Goal: Task Accomplishment & Management: Complete application form

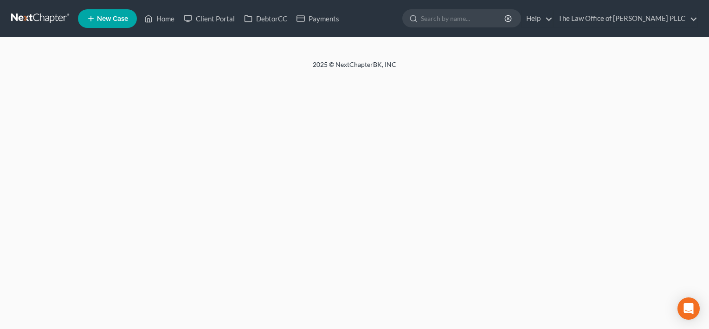
select select "0"
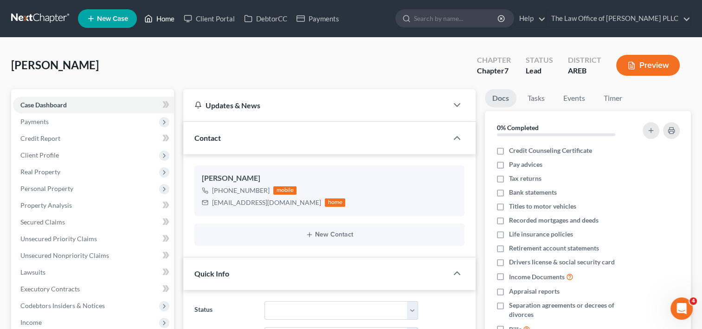
click at [164, 21] on link "Home" at bounding box center [159, 18] width 39 height 17
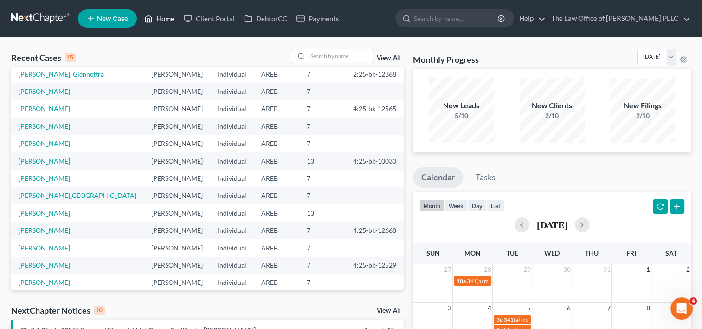
scroll to position [64, 0]
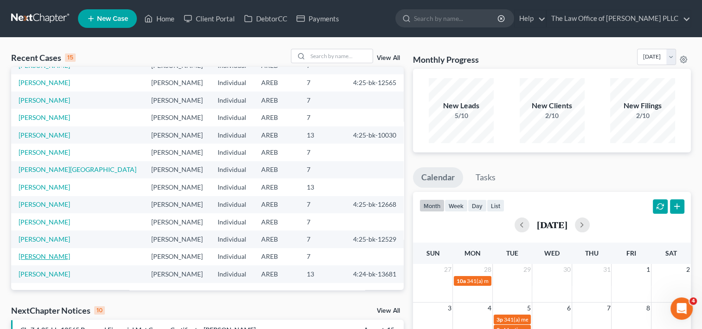
click at [55, 255] on link "[PERSON_NAME]" at bounding box center [45, 256] width 52 height 8
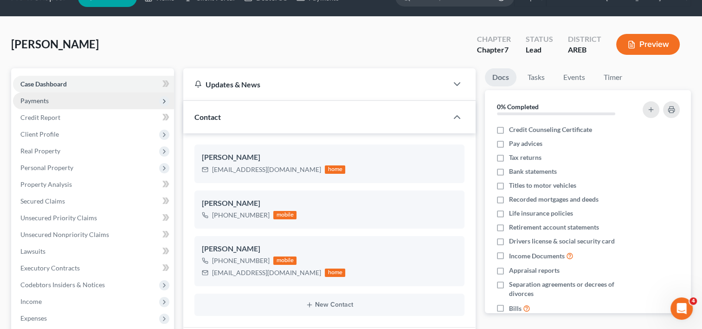
scroll to position [16, 0]
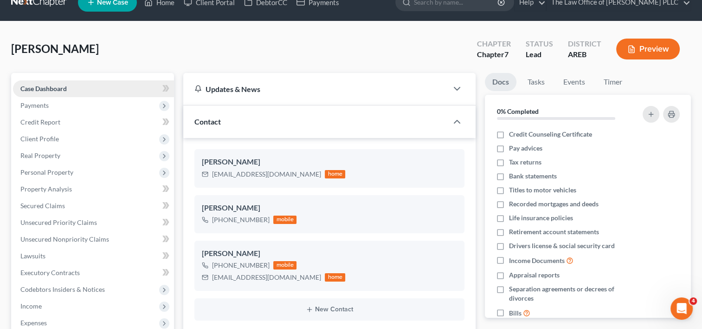
click at [75, 87] on link "Case Dashboard" at bounding box center [93, 88] width 161 height 17
click at [69, 104] on span "Payments" at bounding box center [93, 105] width 161 height 17
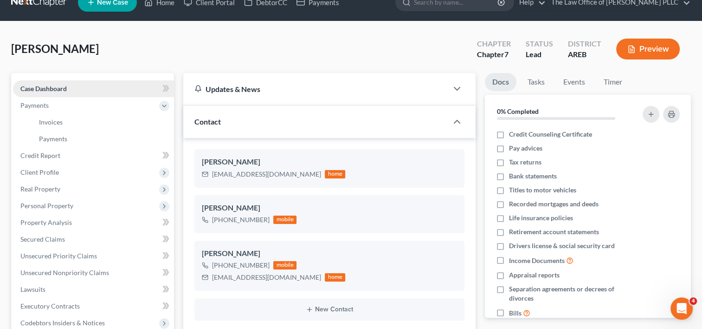
click at [123, 87] on link "Case Dashboard" at bounding box center [93, 88] width 161 height 17
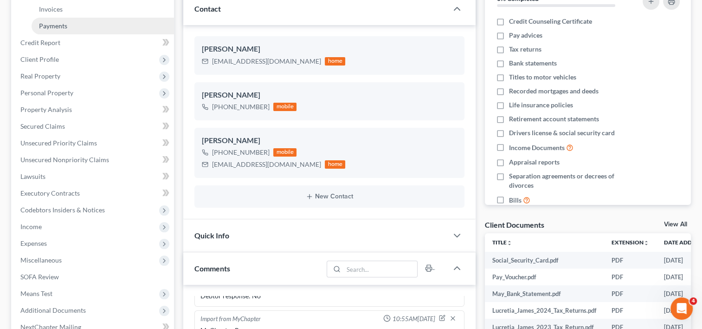
scroll to position [0, 0]
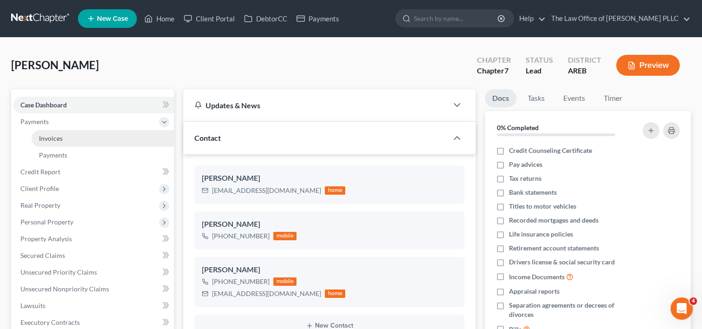
click at [48, 134] on span "Invoices" at bounding box center [51, 138] width 24 height 8
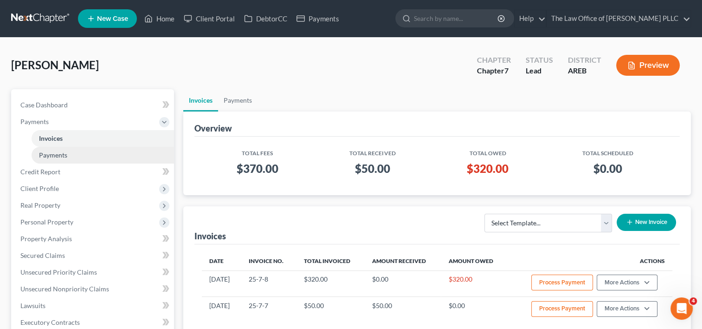
click at [61, 152] on span "Payments" at bounding box center [53, 155] width 28 height 8
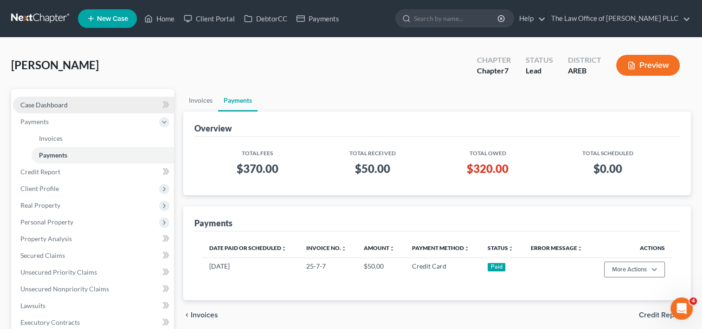
click at [62, 106] on span "Case Dashboard" at bounding box center [43, 105] width 47 height 8
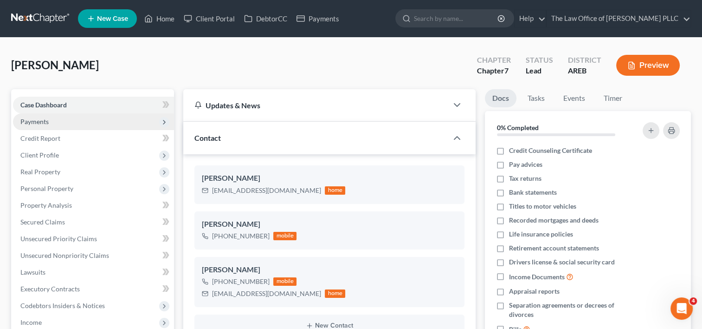
scroll to position [998, 0]
click at [58, 119] on span "Payments" at bounding box center [93, 121] width 161 height 17
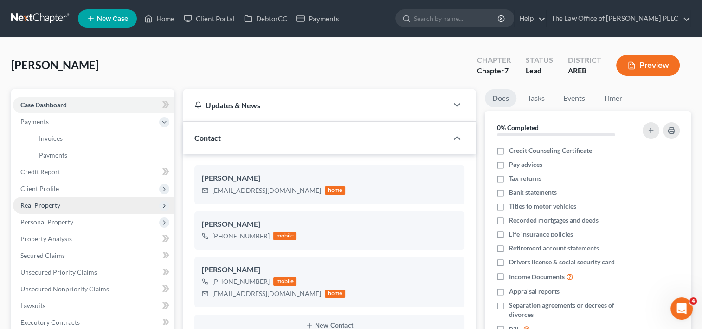
click at [53, 197] on span "Real Property" at bounding box center [93, 205] width 161 height 17
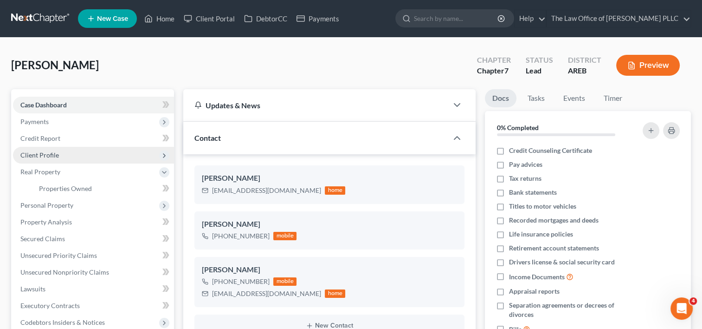
click at [58, 160] on span "Client Profile" at bounding box center [93, 155] width 161 height 17
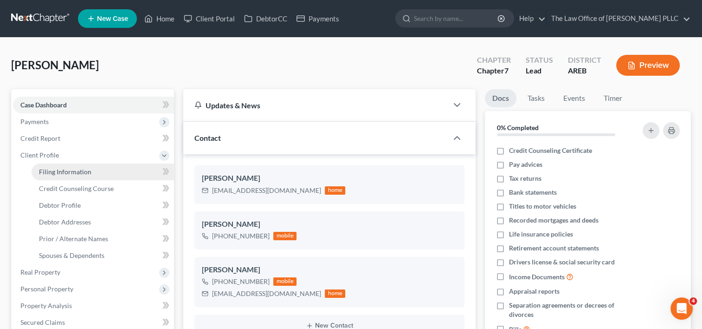
click at [71, 168] on span "Filing Information" at bounding box center [65, 172] width 52 height 8
select select "1"
select select "0"
select select "2"
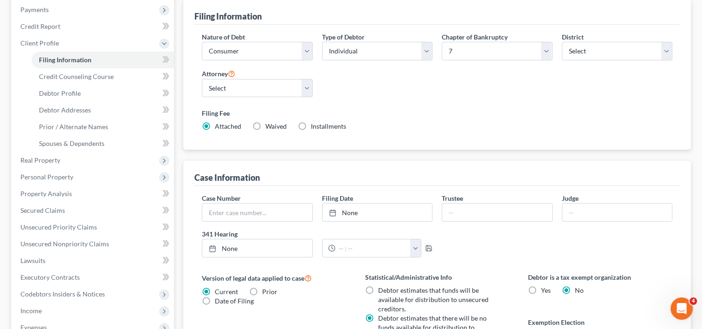
scroll to position [113, 0]
click at [532, 48] on select "Select 7 11 12 13" at bounding box center [497, 50] width 110 height 19
select select "3"
click at [442, 41] on select "Select 7 11 12 13" at bounding box center [497, 50] width 110 height 19
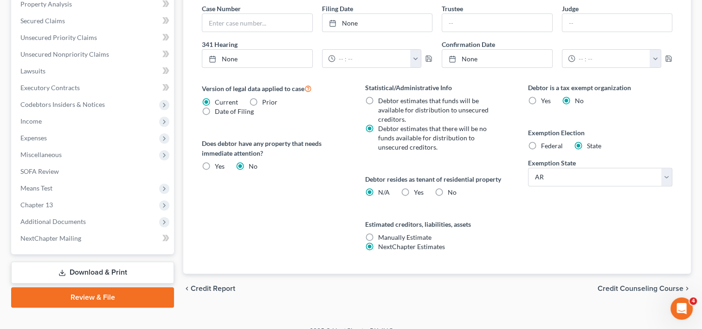
scroll to position [303, 0]
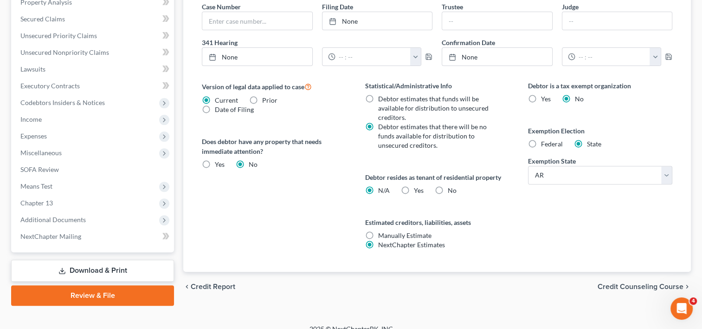
click at [541, 145] on label "Federal" at bounding box center [552, 143] width 22 height 9
click at [545, 145] on input "Federal" at bounding box center [548, 142] width 6 height 6
radio input "true"
radio input "false"
click at [627, 283] on span "Credit Counseling Course" at bounding box center [641, 286] width 86 height 7
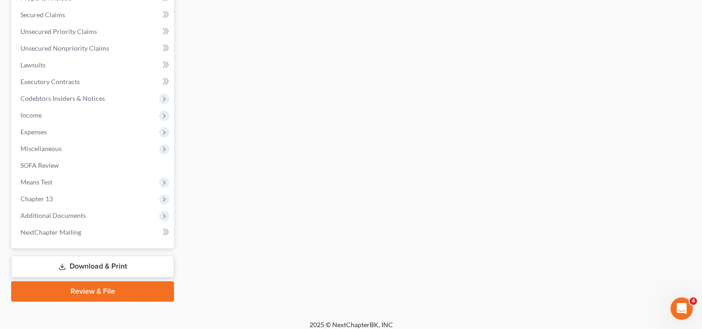
scroll to position [314, 0]
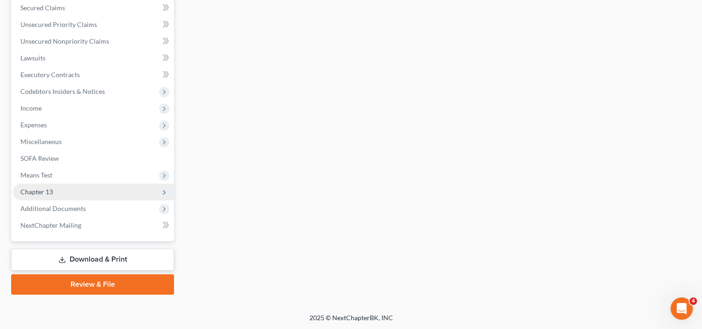
click at [54, 189] on span "Chapter 13" at bounding box center [93, 191] width 161 height 17
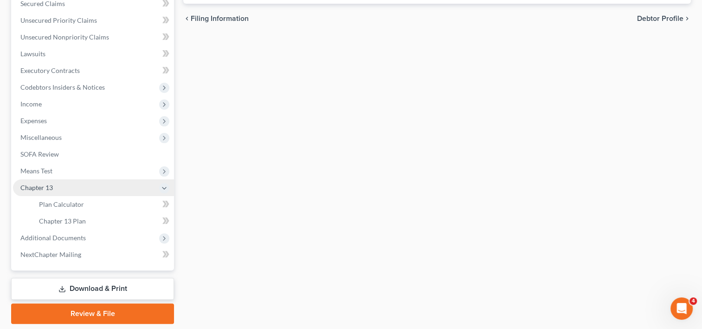
scroll to position [214, 0]
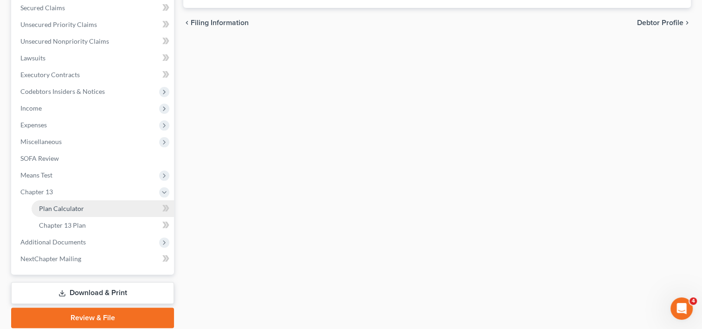
click at [66, 209] on span "Plan Calculator" at bounding box center [61, 208] width 45 height 8
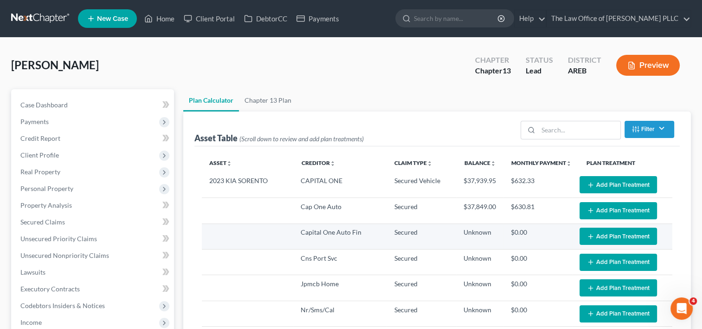
select select "59"
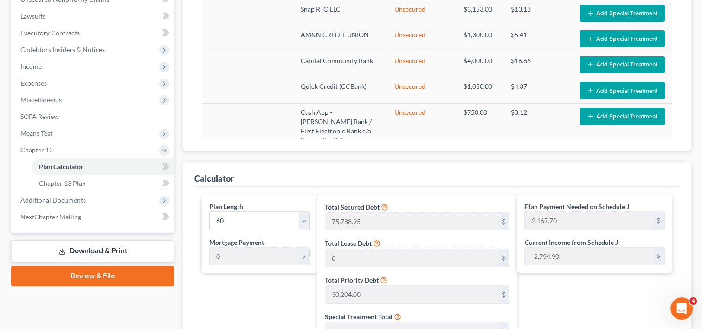
scroll to position [256, 0]
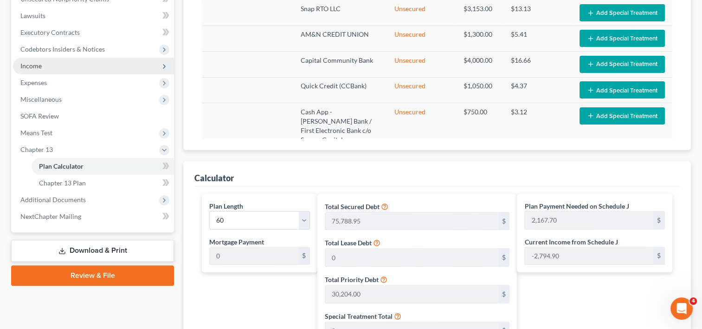
click at [43, 66] on span "Income" at bounding box center [93, 66] width 161 height 17
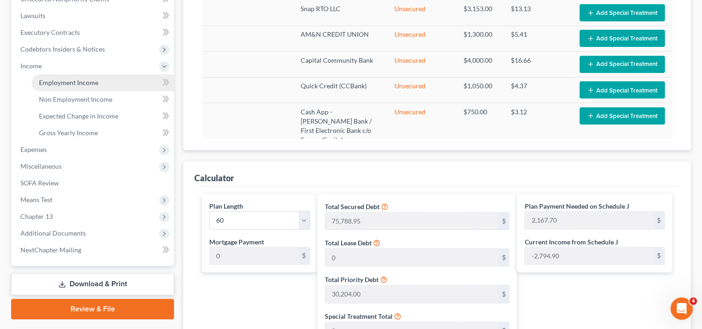
click at [55, 81] on span "Employment Income" at bounding box center [68, 82] width 59 height 8
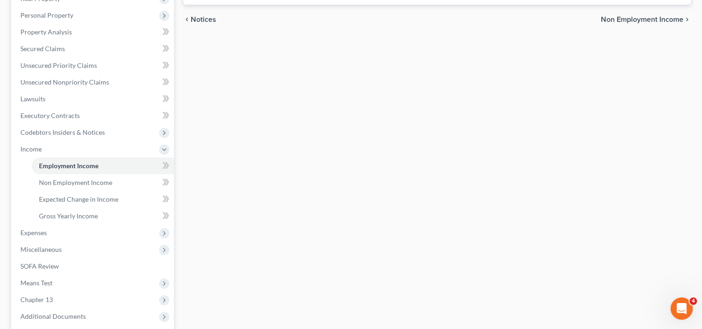
scroll to position [174, 0]
click at [44, 234] on span "Expenses" at bounding box center [33, 232] width 26 height 8
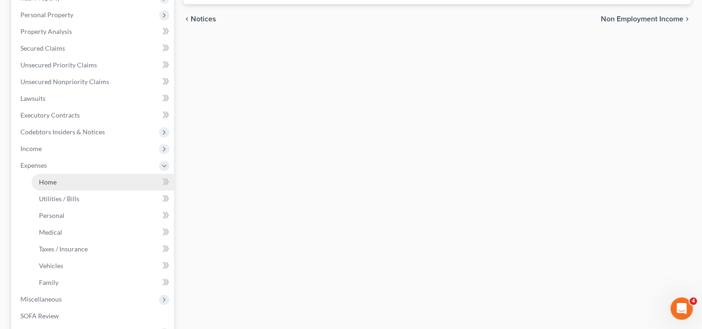
click at [70, 182] on link "Home" at bounding box center [103, 182] width 142 height 17
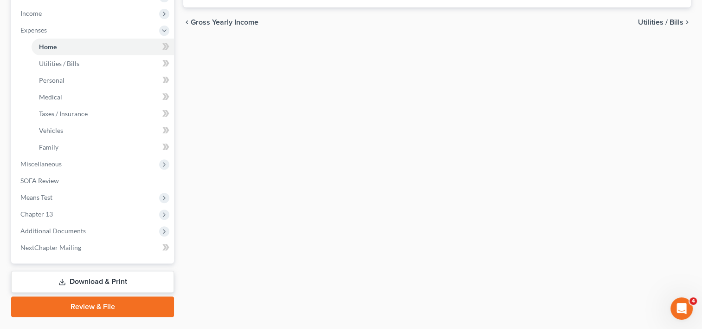
scroll to position [331, 0]
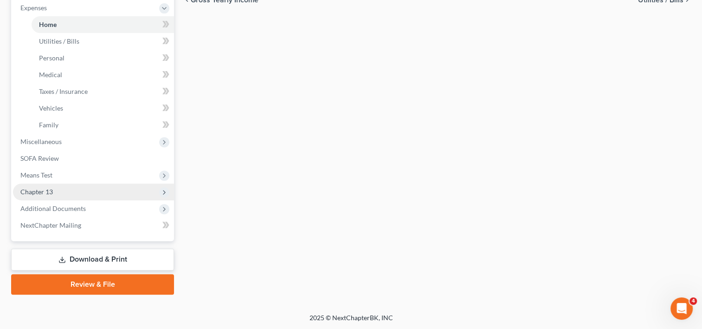
click at [71, 195] on span "Chapter 13" at bounding box center [93, 191] width 161 height 17
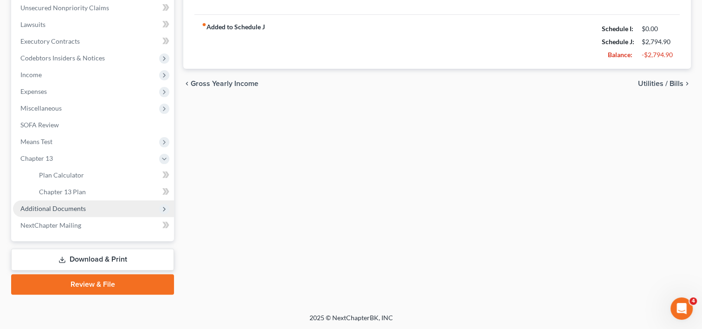
click at [71, 211] on span "Additional Documents" at bounding box center [52, 208] width 65 height 8
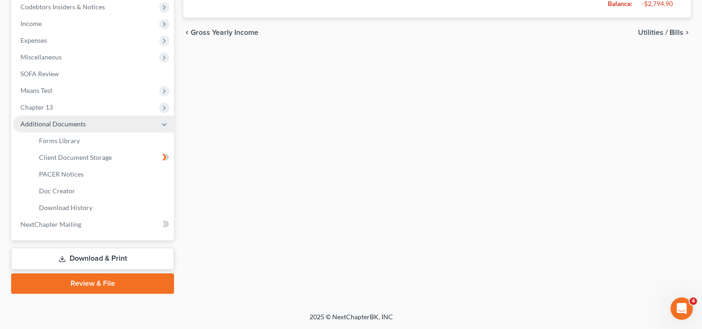
scroll to position [297, 0]
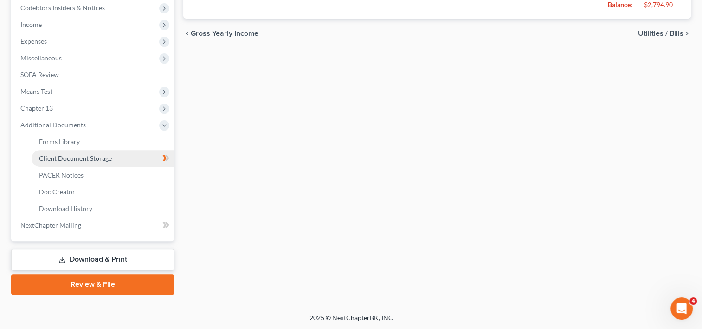
click at [84, 159] on span "Client Document Storage" at bounding box center [75, 158] width 73 height 8
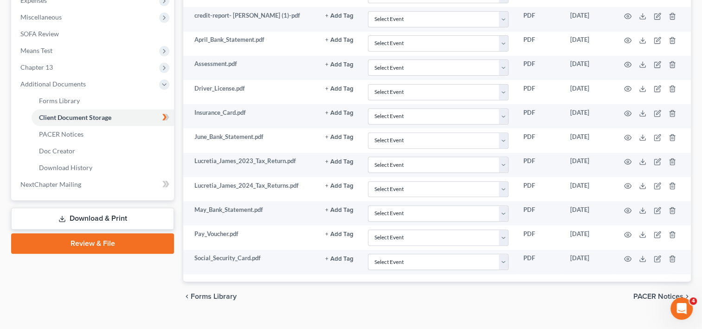
scroll to position [339, 0]
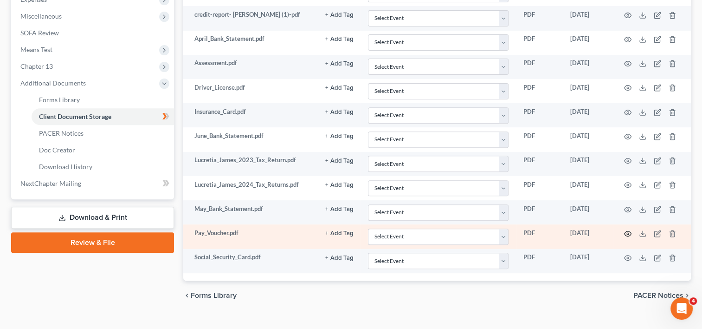
click at [625, 231] on icon "button" at bounding box center [628, 233] width 7 height 5
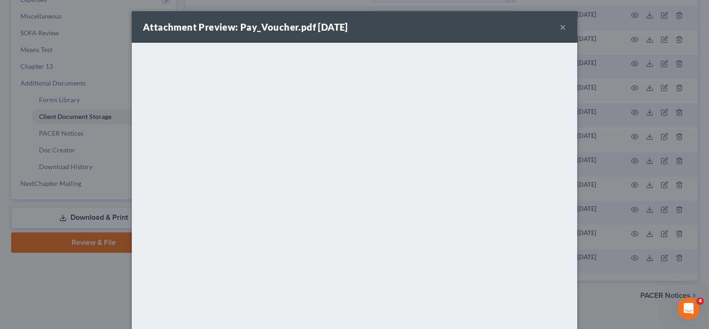
click at [560, 27] on button "×" at bounding box center [563, 26] width 6 height 11
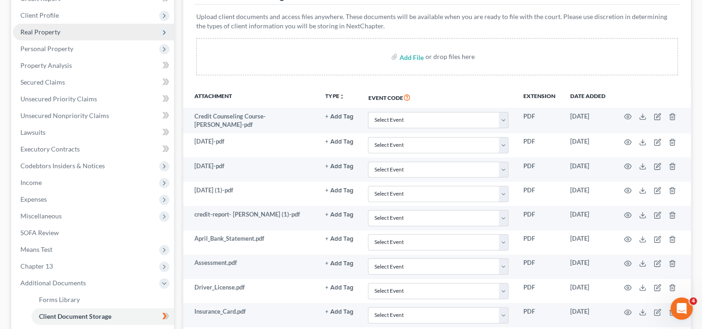
scroll to position [0, 0]
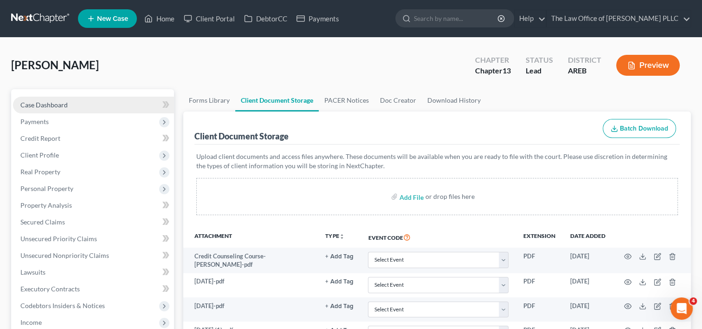
click at [63, 106] on span "Case Dashboard" at bounding box center [43, 105] width 47 height 8
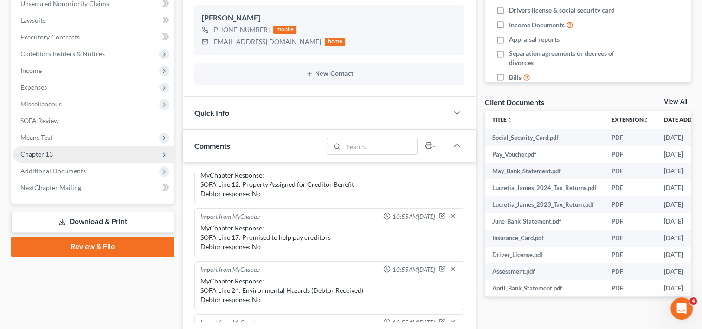
scroll to position [249, 0]
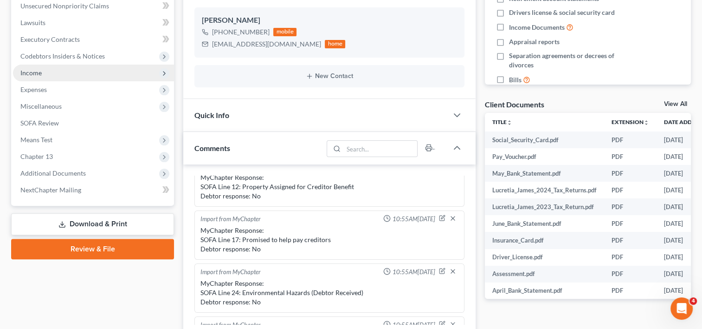
click at [46, 69] on span "Income" at bounding box center [93, 73] width 161 height 17
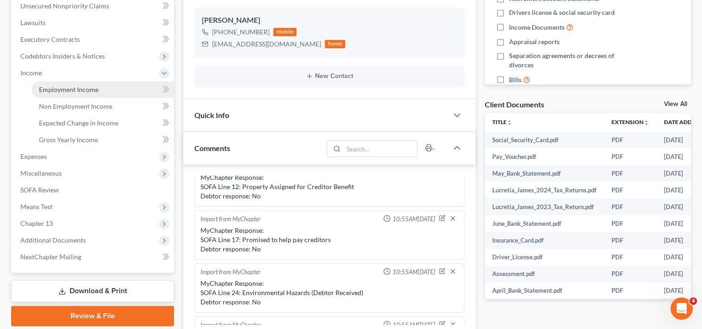
click at [71, 92] on span "Employment Income" at bounding box center [68, 89] width 59 height 8
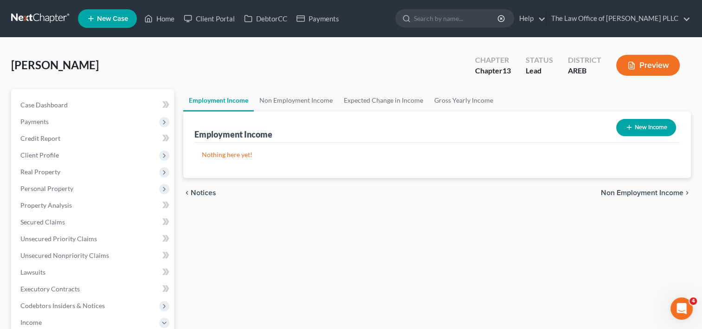
click at [652, 123] on button "New Income" at bounding box center [646, 127] width 60 height 17
select select "0"
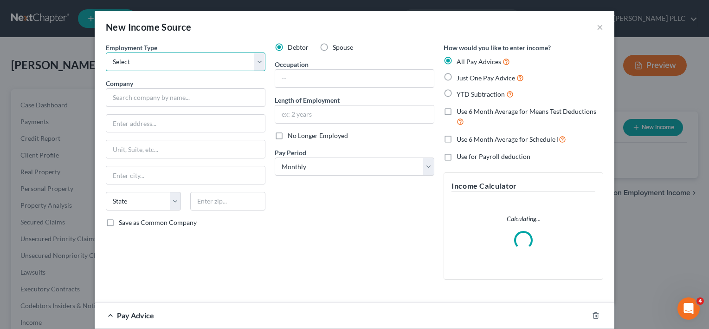
click at [236, 63] on select "Select Full or [DEMOGRAPHIC_DATA] Employment Self Employment" at bounding box center [186, 61] width 160 height 19
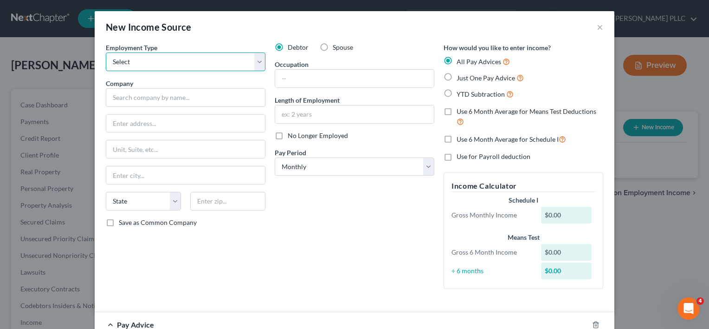
select select "0"
click at [106, 52] on select "Select Full or [DEMOGRAPHIC_DATA] Employment Self Employment" at bounding box center [186, 61] width 160 height 19
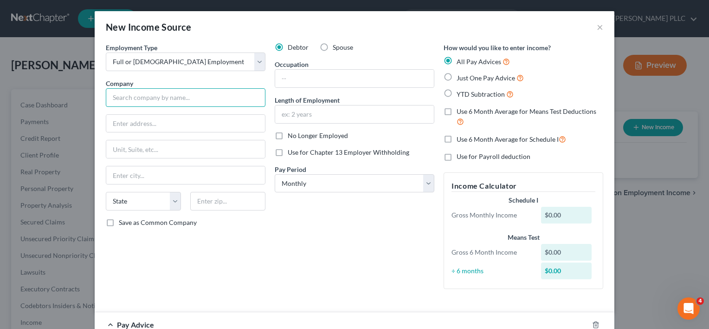
click at [184, 99] on input "text" at bounding box center [186, 97] width 160 height 19
type input "[GEOGRAPHIC_DATA]"
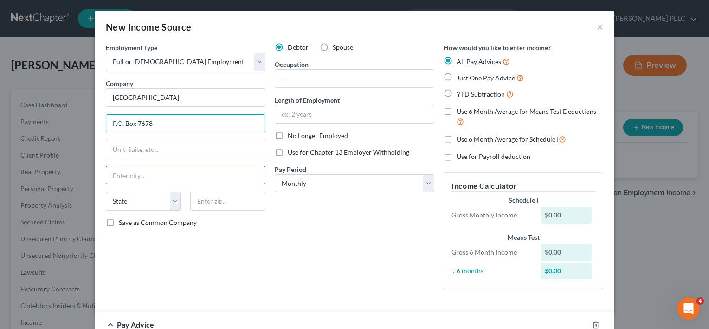
type input "P.O. Box 7678"
click at [143, 173] on input "text" at bounding box center [185, 175] width 159 height 18
type input "[GEOGRAPHIC_DATA]"
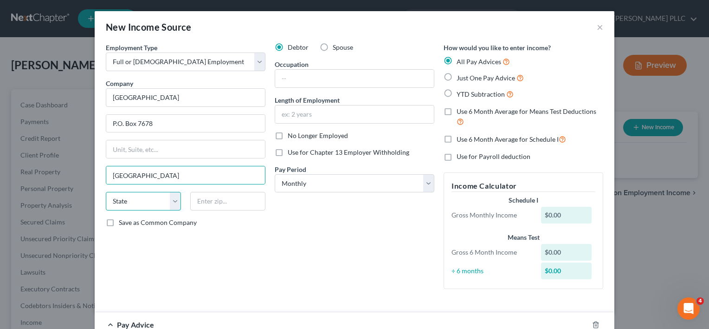
click at [168, 203] on select "State [US_STATE] AK AR AZ CA CO CT DE DC [GEOGRAPHIC_DATA] [GEOGRAPHIC_DATA] GU…" at bounding box center [143, 201] width 75 height 19
select select "2"
click at [106, 192] on select "State [US_STATE] AK AR AZ CA CO CT DE DC [GEOGRAPHIC_DATA] [GEOGRAPHIC_DATA] GU…" at bounding box center [143, 201] width 75 height 19
click at [228, 198] on input "text" at bounding box center [227, 201] width 75 height 19
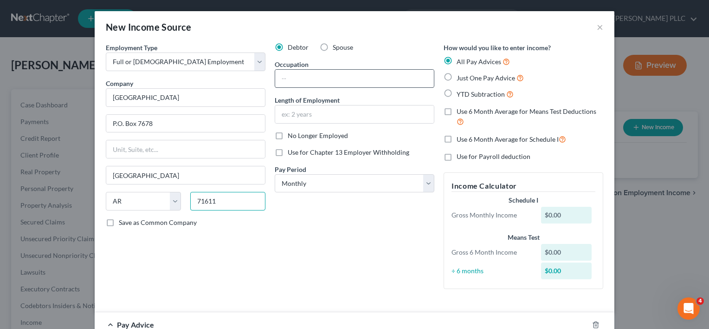
type input "71611"
click at [295, 73] on input "text" at bounding box center [354, 79] width 159 height 18
type input "T"
type input "Administrator"
drag, startPoint x: 314, startPoint y: 107, endPoint x: 312, endPoint y: 114, distance: 7.1
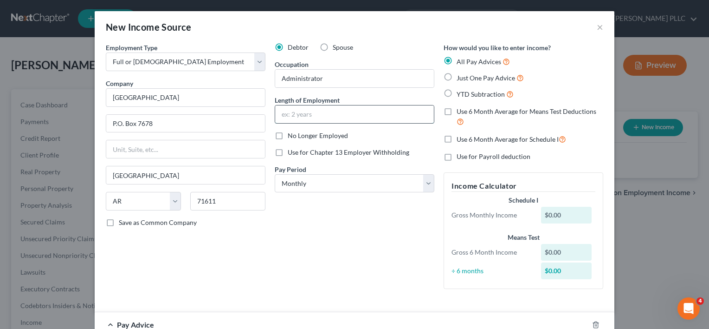
click at [312, 114] on input "text" at bounding box center [354, 114] width 159 height 18
type input "2 years"
click at [338, 184] on select "Select Monthly Twice Monthly Every Other Week Weekly" at bounding box center [355, 183] width 160 height 19
select select "1"
click at [275, 174] on select "Select Monthly Twice Monthly Every Other Week Weekly" at bounding box center [355, 183] width 160 height 19
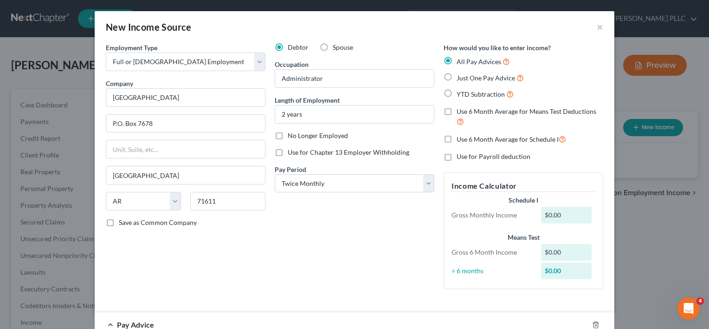
click at [457, 76] on label "Just One Pay Advice" at bounding box center [490, 77] width 67 height 11
click at [460, 76] on input "Just One Pay Advice" at bounding box center [463, 75] width 6 height 6
radio input "true"
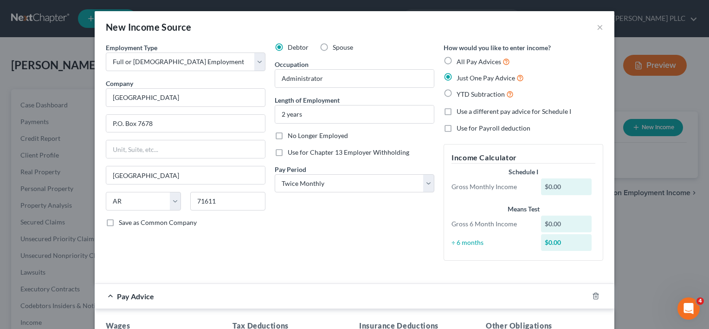
scroll to position [222, 0]
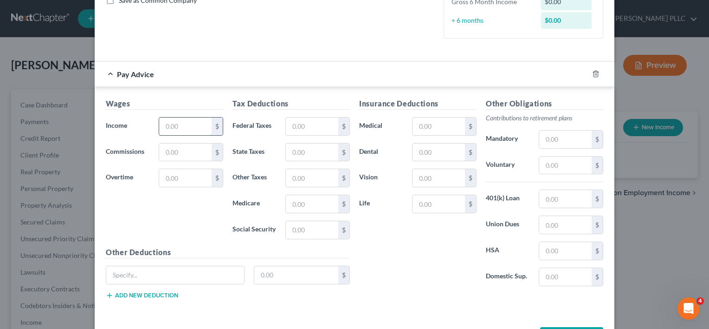
click at [176, 125] on input "text" at bounding box center [185, 126] width 52 height 18
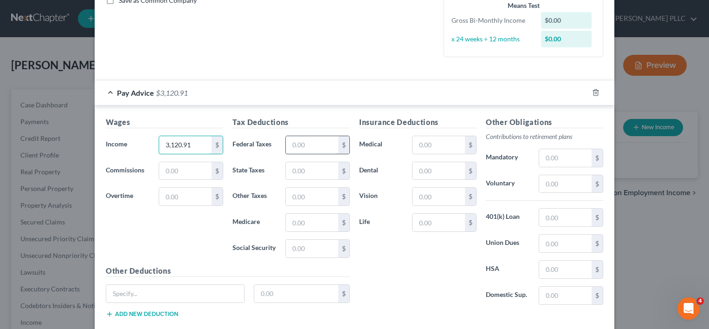
type input "3,120.91"
click at [297, 147] on input "text" at bounding box center [312, 145] width 52 height 18
type input "0"
click at [308, 169] on input "text" at bounding box center [312, 171] width 52 height 18
type input "0"
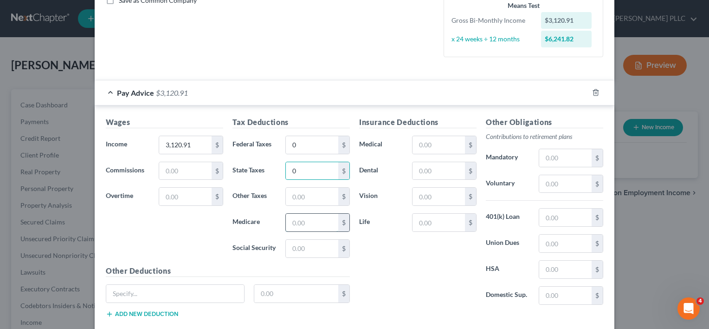
click at [310, 220] on input "text" at bounding box center [312, 222] width 52 height 18
type input "40.08"
click at [305, 247] on input "text" at bounding box center [312, 248] width 52 height 18
type input "171.39"
click at [437, 144] on input "text" at bounding box center [439, 145] width 52 height 18
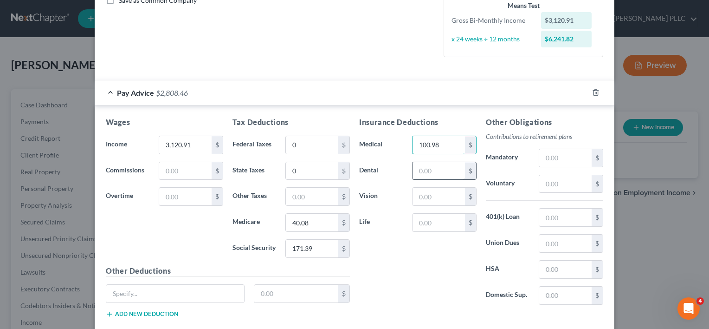
type input "100.98"
click at [423, 172] on input "text" at bounding box center [439, 171] width 52 height 18
type input "0"
click at [427, 190] on input "text" at bounding box center [439, 196] width 52 height 18
type input "2.87"
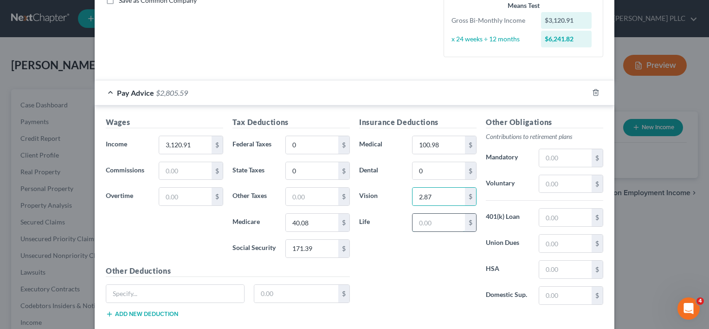
click at [430, 219] on input "text" at bounding box center [439, 222] width 52 height 18
type input "54.48"
click at [571, 153] on input "text" at bounding box center [565, 158] width 52 height 18
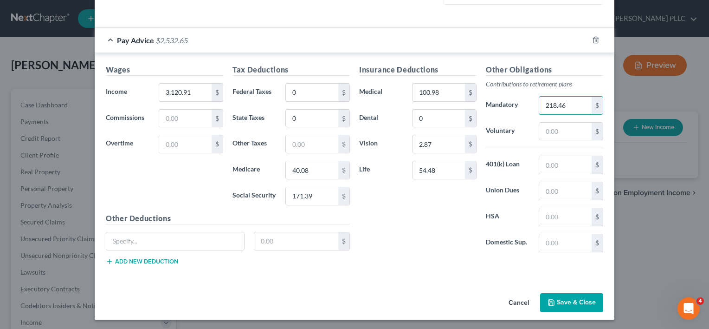
type input "218.46"
click at [579, 301] on button "Save & Close" at bounding box center [571, 302] width 63 height 19
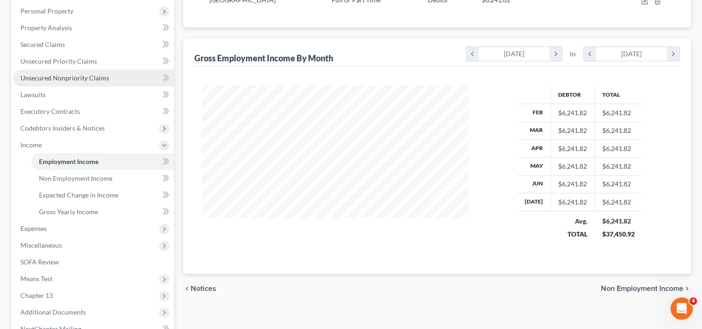
scroll to position [179, 0]
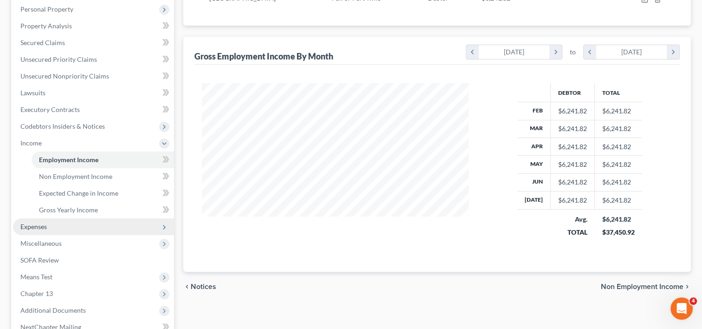
click at [41, 227] on span "Expenses" at bounding box center [33, 226] width 26 height 8
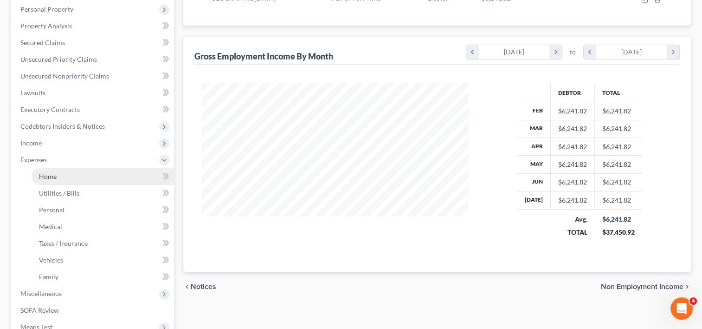
click at [77, 173] on link "Home" at bounding box center [103, 176] width 142 height 17
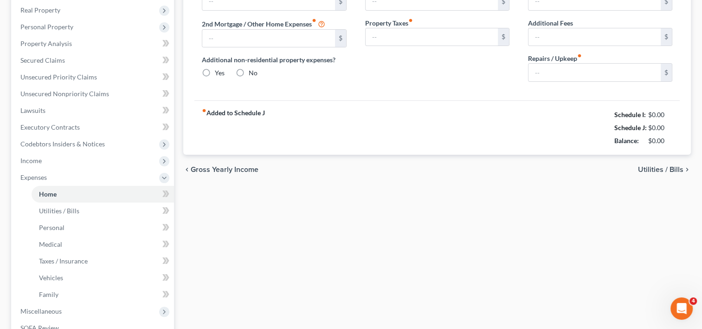
type input "1,495.00"
type input "0.00"
radio input "true"
type input "0.00"
type input "400.00"
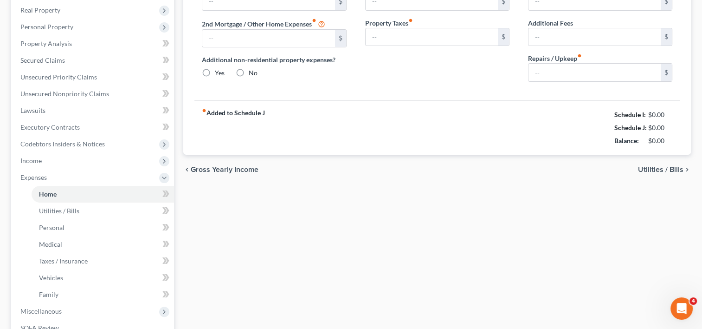
type input "0.00"
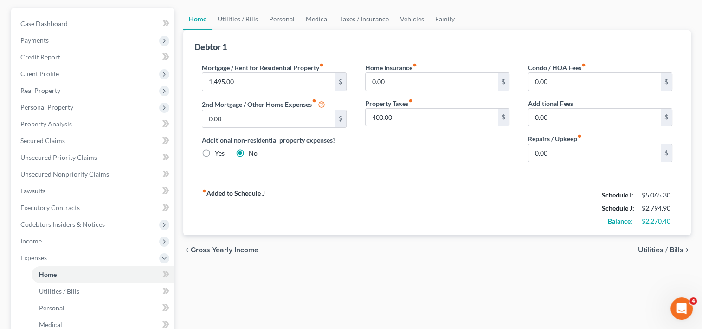
scroll to position [82, 0]
click at [249, 19] on link "Utilities / Bills" at bounding box center [238, 18] width 52 height 22
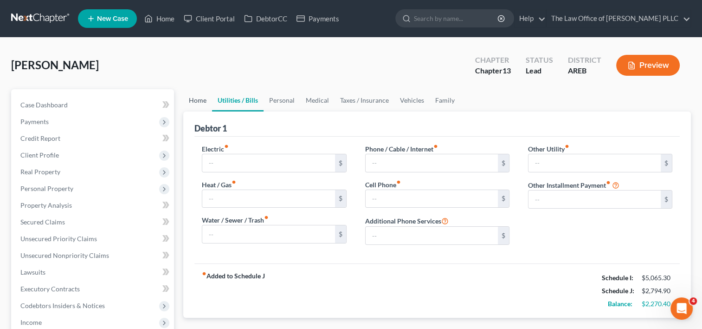
click at [205, 103] on link "Home" at bounding box center [197, 100] width 29 height 22
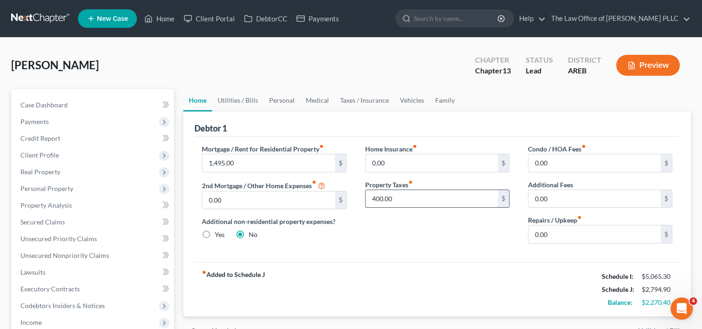
click at [404, 198] on input "400.00" at bounding box center [432, 199] width 132 height 18
click at [242, 101] on link "Utilities / Bills" at bounding box center [238, 100] width 52 height 22
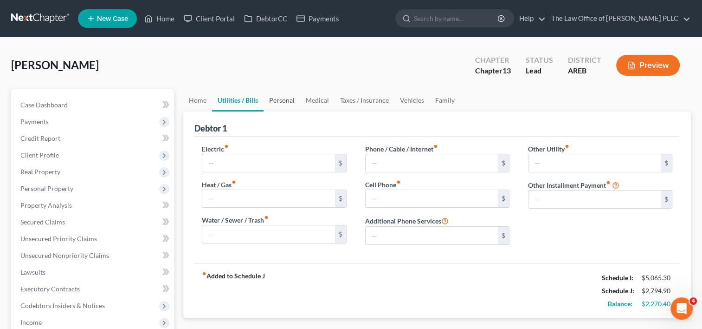
click at [287, 100] on link "Personal" at bounding box center [282, 100] width 37 height 22
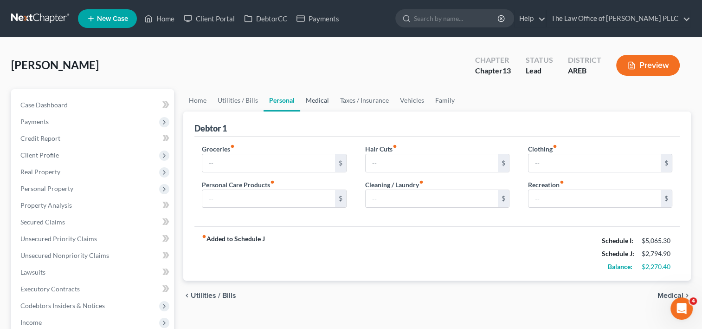
click at [330, 101] on link "Medical" at bounding box center [317, 100] width 34 height 22
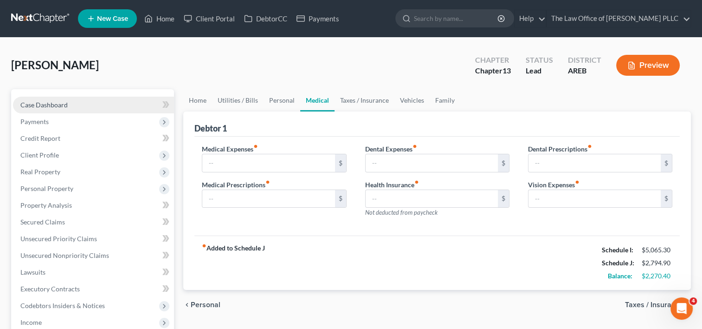
click at [93, 102] on link "Case Dashboard" at bounding box center [93, 105] width 161 height 17
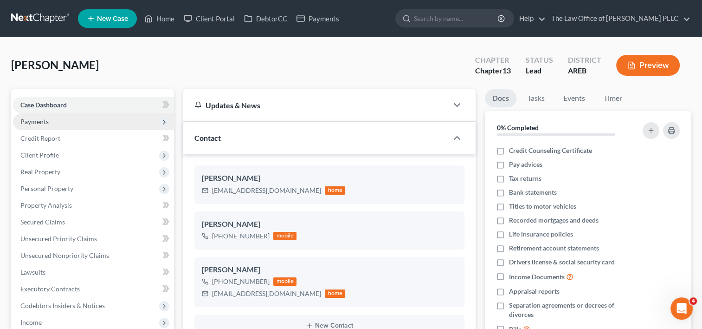
click at [33, 124] on span "Payments" at bounding box center [34, 121] width 28 height 8
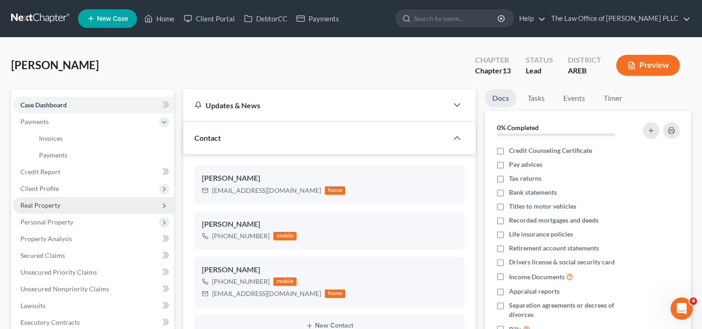
click at [54, 202] on span "Real Property" at bounding box center [40, 205] width 40 height 8
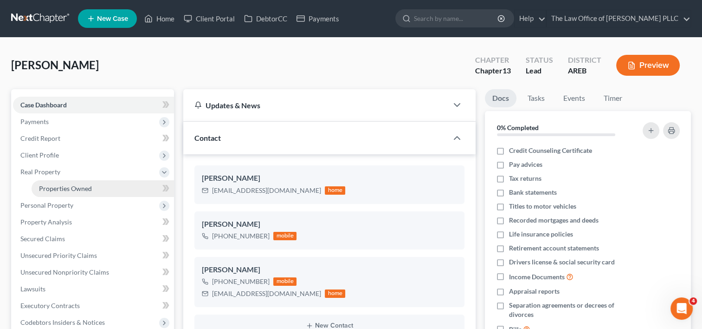
click at [67, 191] on span "Properties Owned" at bounding box center [65, 188] width 53 height 8
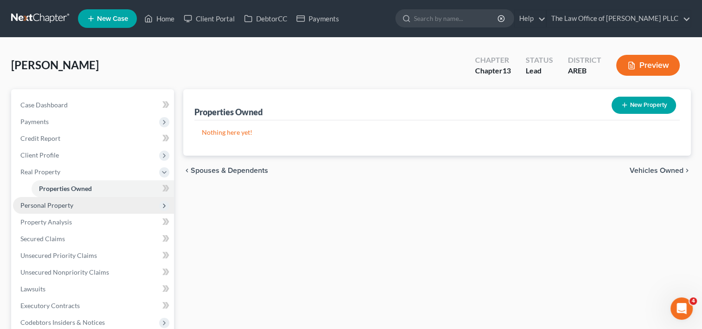
click at [58, 204] on span "Personal Property" at bounding box center [46, 205] width 53 height 8
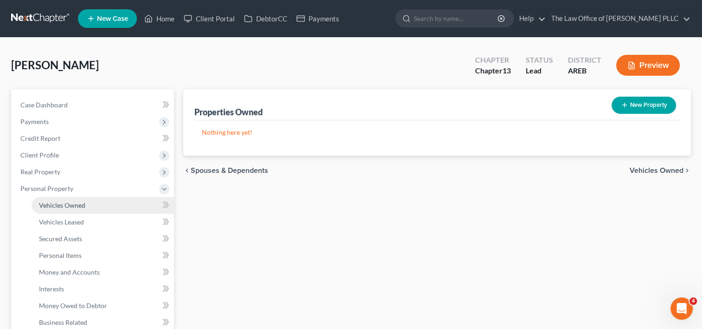
click at [58, 208] on span "Vehicles Owned" at bounding box center [62, 205] width 46 height 8
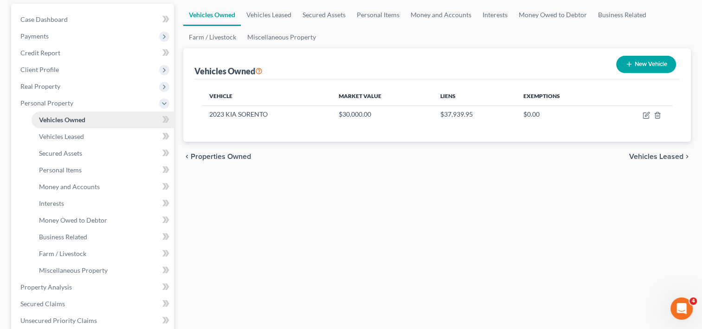
scroll to position [87, 0]
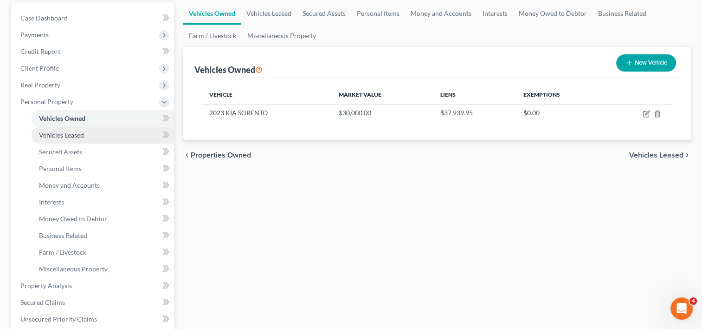
click at [74, 136] on span "Vehicles Leased" at bounding box center [61, 135] width 45 height 8
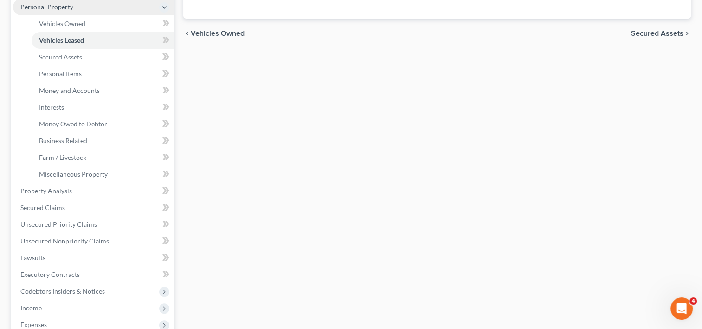
scroll to position [182, 0]
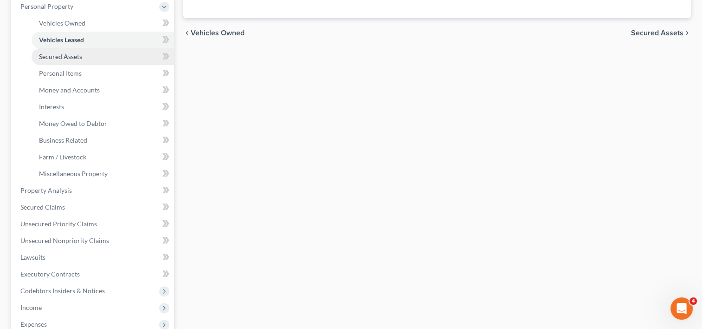
click at [70, 55] on span "Secured Assets" at bounding box center [60, 56] width 43 height 8
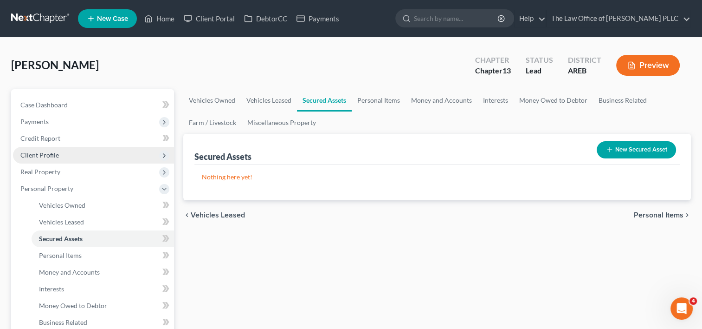
scroll to position [125, 0]
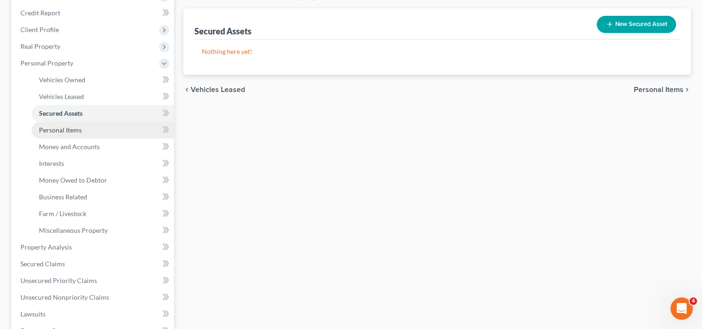
click at [59, 131] on span "Personal Items" at bounding box center [60, 130] width 43 height 8
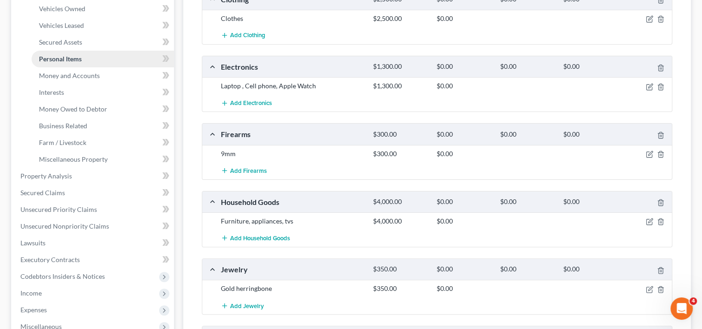
scroll to position [273, 0]
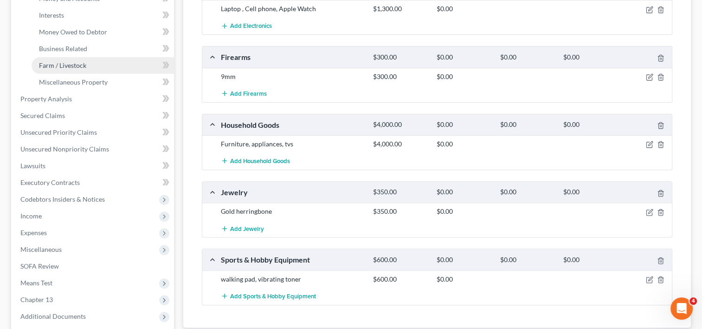
click at [77, 62] on span "Farm / Livestock" at bounding box center [62, 65] width 47 height 8
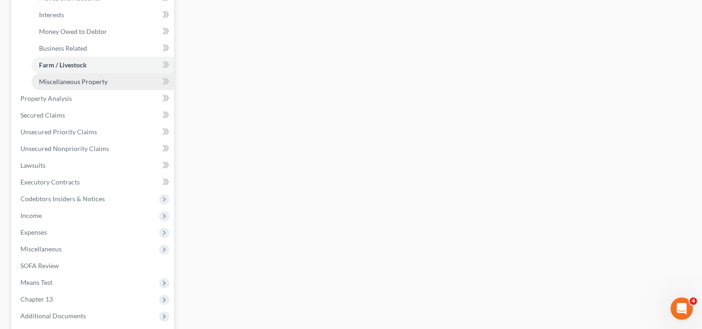
click at [73, 82] on span "Miscellaneous Property" at bounding box center [73, 81] width 69 height 8
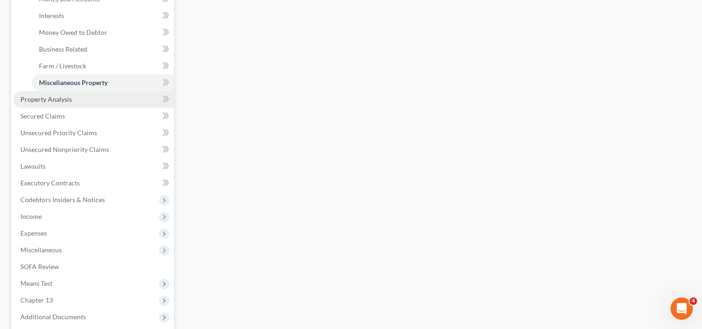
click at [63, 101] on span "Property Analysis" at bounding box center [46, 99] width 52 height 8
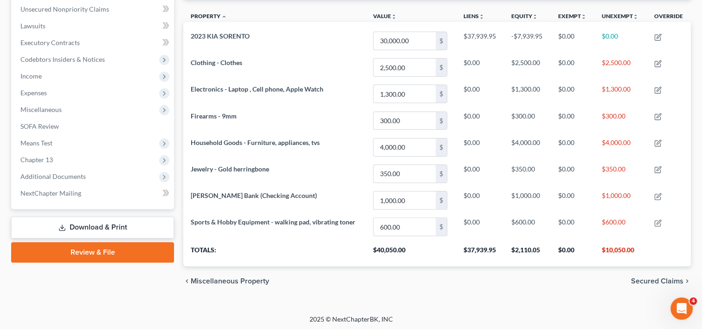
scroll to position [110, 0]
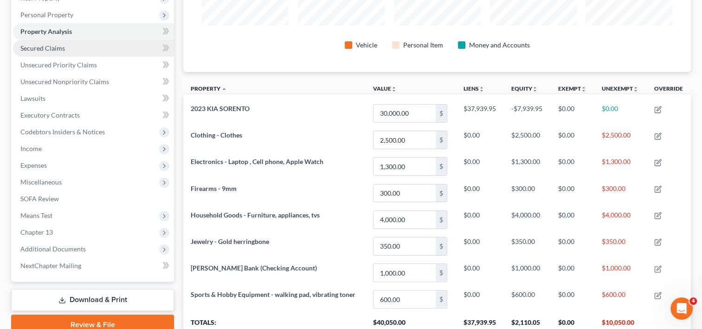
click at [62, 46] on span "Secured Claims" at bounding box center [42, 48] width 45 height 8
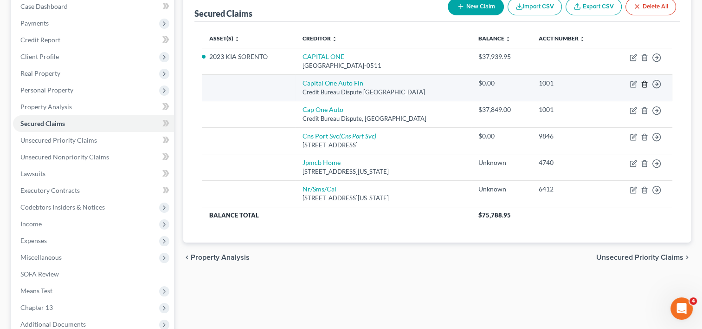
click at [643, 82] on icon "button" at bounding box center [644, 83] width 7 height 7
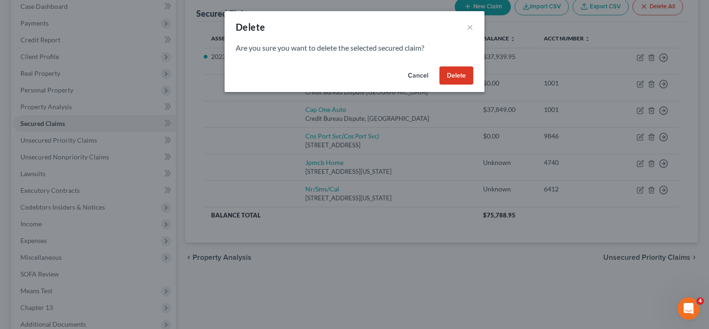
click at [459, 76] on button "Delete" at bounding box center [456, 75] width 34 height 19
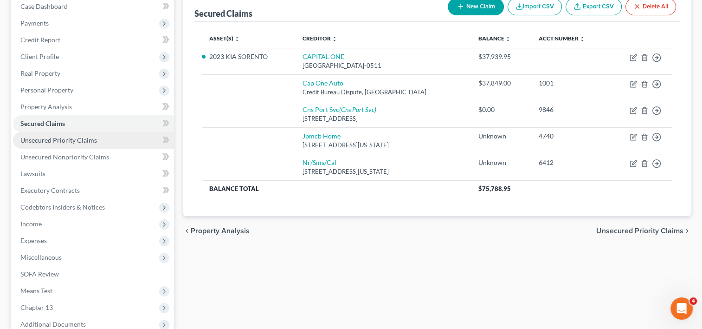
click at [111, 141] on link "Unsecured Priority Claims" at bounding box center [93, 140] width 161 height 17
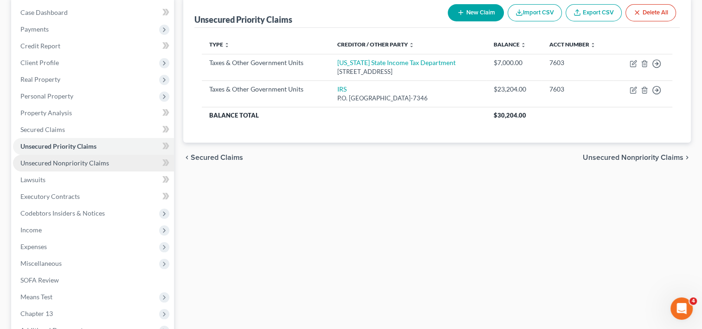
click at [92, 161] on span "Unsecured Nonpriority Claims" at bounding box center [64, 163] width 89 height 8
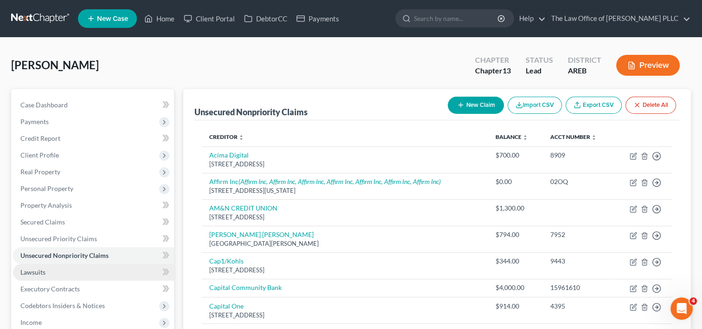
click at [52, 269] on link "Lawsuits" at bounding box center [93, 272] width 161 height 17
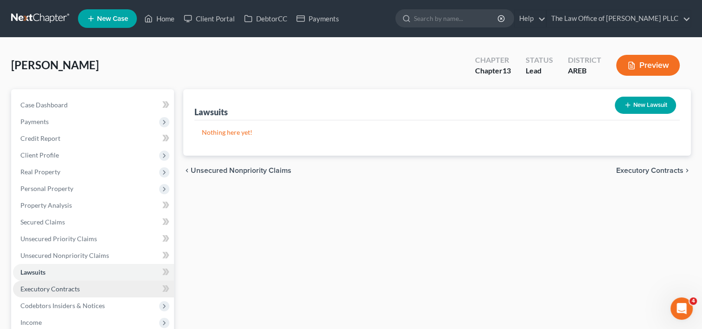
click at [60, 287] on span "Executory Contracts" at bounding box center [49, 288] width 59 height 8
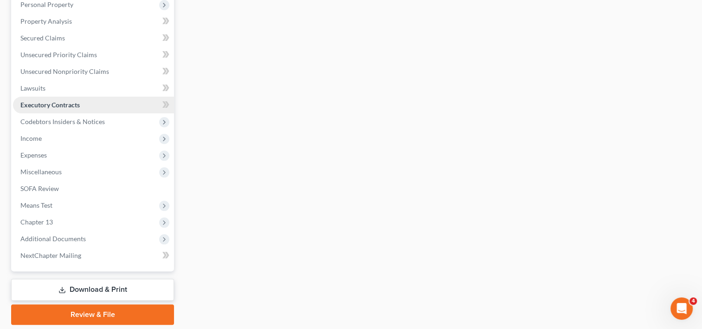
scroll to position [194, 0]
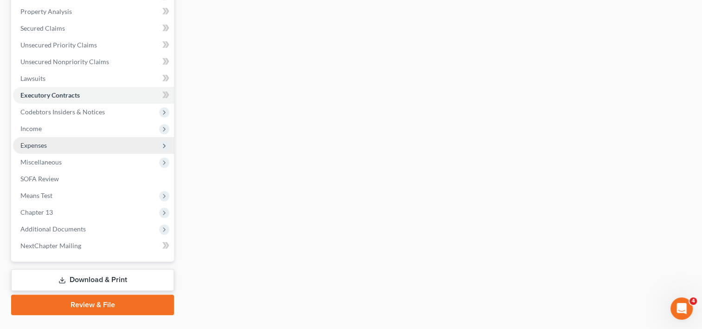
click at [47, 146] on span "Expenses" at bounding box center [93, 145] width 161 height 17
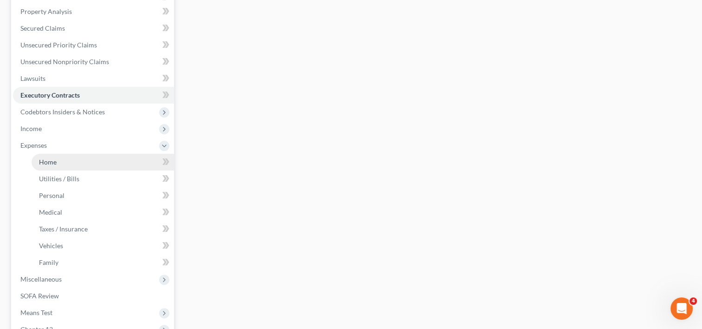
click at [58, 161] on link "Home" at bounding box center [103, 162] width 142 height 17
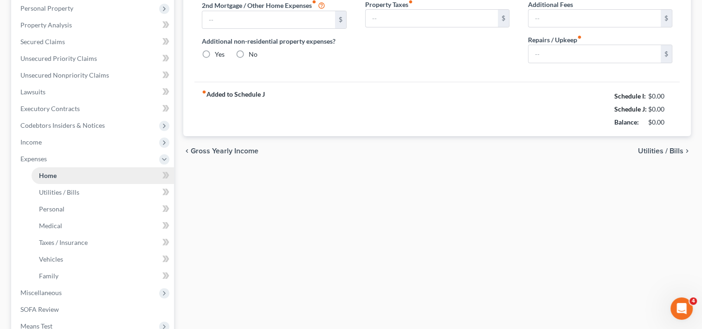
type input "1,495.00"
type input "0.00"
radio input "true"
type input "0.00"
type input "400.00"
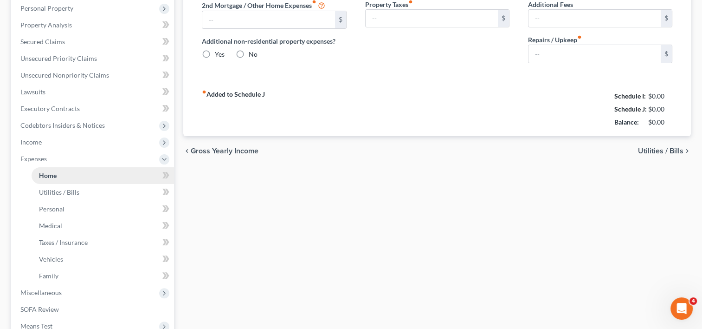
type input "0.00"
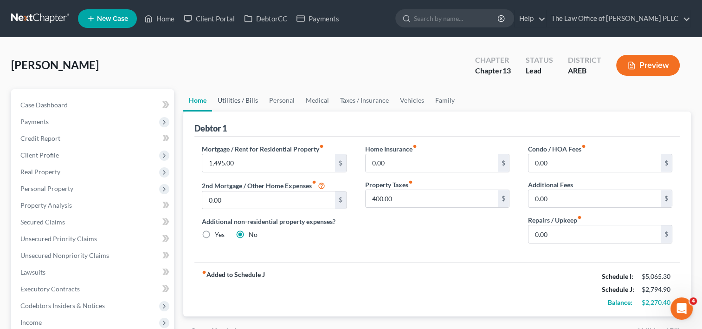
click at [226, 101] on link "Utilities / Bills" at bounding box center [238, 100] width 52 height 22
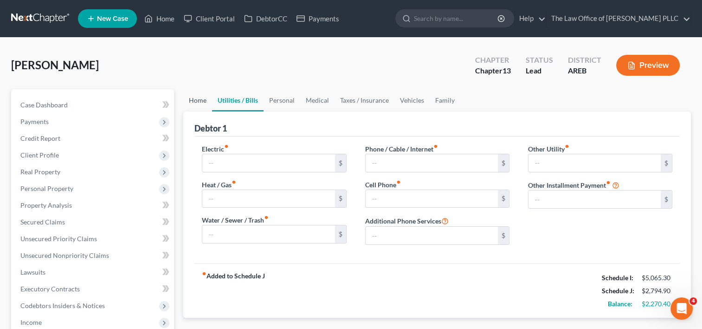
click at [188, 99] on link "Home" at bounding box center [197, 100] width 29 height 22
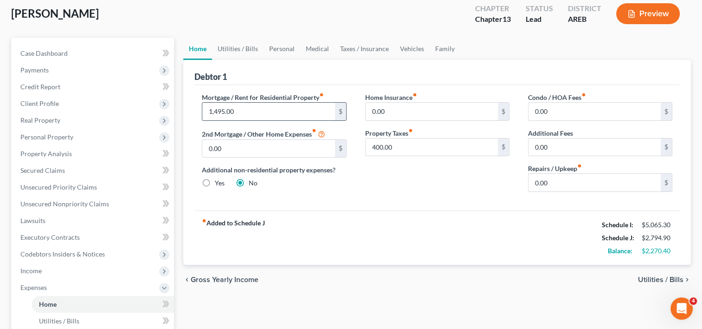
scroll to position [52, 0]
type input "33.34"
click at [493, 201] on div "Mortgage / Rent for Residential Property fiber_manual_record 1,495.00 $ 2nd Mor…" at bounding box center [436, 146] width 485 height 125
click at [667, 277] on span "Utilities / Bills" at bounding box center [660, 278] width 45 height 7
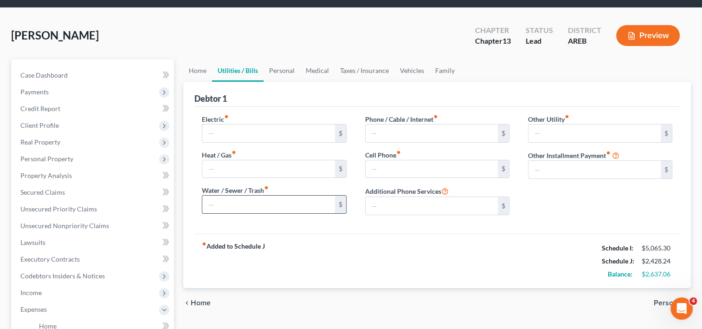
scroll to position [29, 0]
click at [271, 71] on link "Personal" at bounding box center [282, 71] width 37 height 22
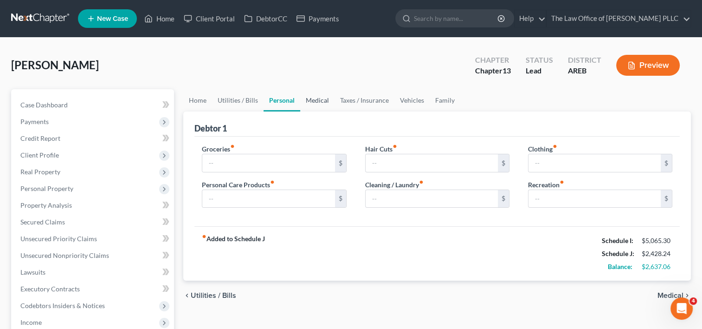
click at [316, 100] on link "Medical" at bounding box center [317, 100] width 34 height 22
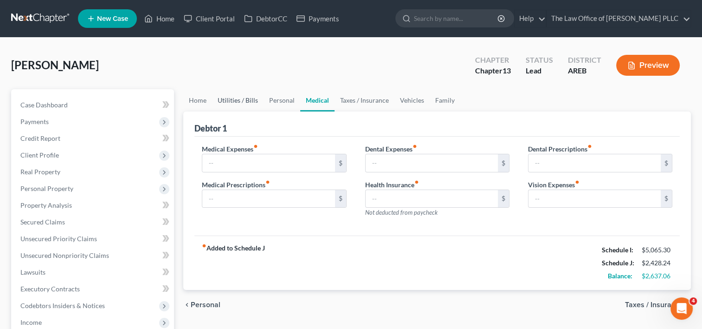
click at [248, 100] on link "Utilities / Bills" at bounding box center [238, 100] width 52 height 22
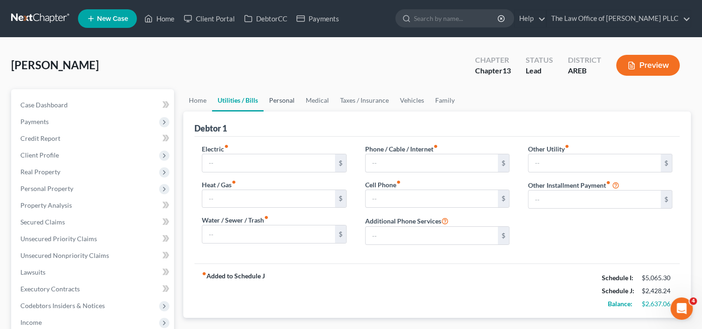
click at [286, 100] on link "Personal" at bounding box center [282, 100] width 37 height 22
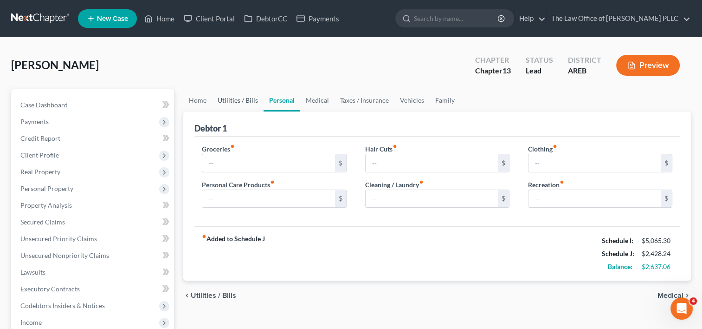
click at [241, 99] on link "Utilities / Bills" at bounding box center [238, 100] width 52 height 22
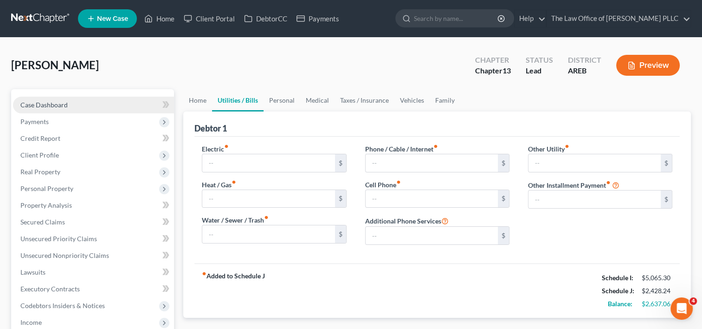
click at [57, 102] on span "Case Dashboard" at bounding box center [43, 105] width 47 height 8
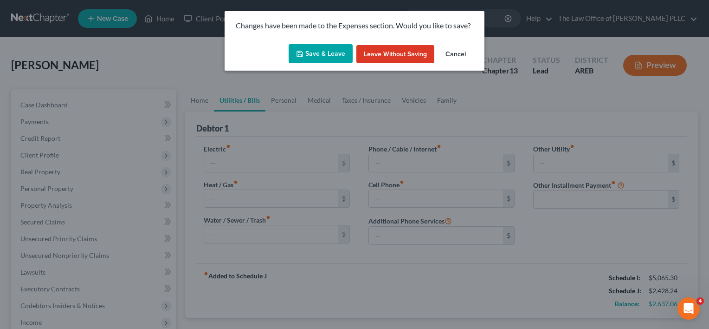
click at [328, 51] on button "Save & Leave" at bounding box center [321, 53] width 64 height 19
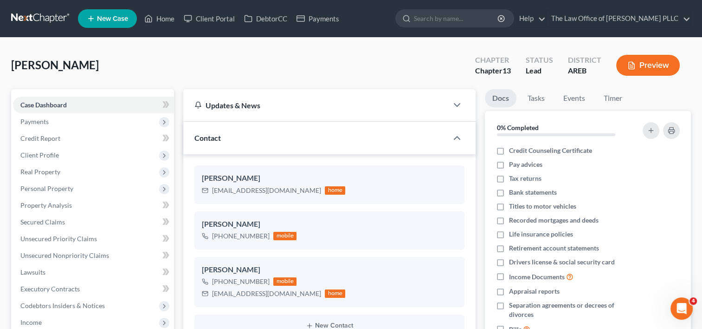
scroll to position [998, 0]
drag, startPoint x: 216, startPoint y: 236, endPoint x: 267, endPoint y: 236, distance: 51.0
click at [267, 236] on div "[PHONE_NUMBER] mobile" at bounding box center [249, 236] width 95 height 12
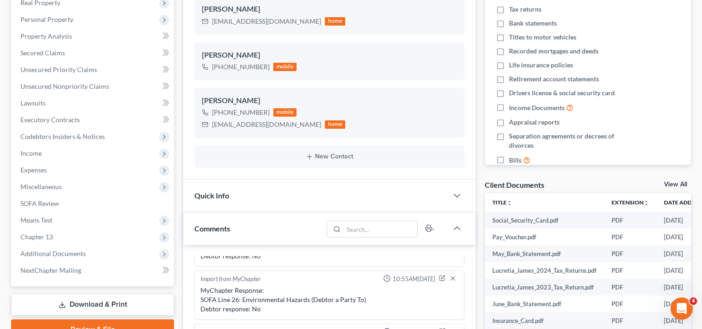
scroll to position [151, 0]
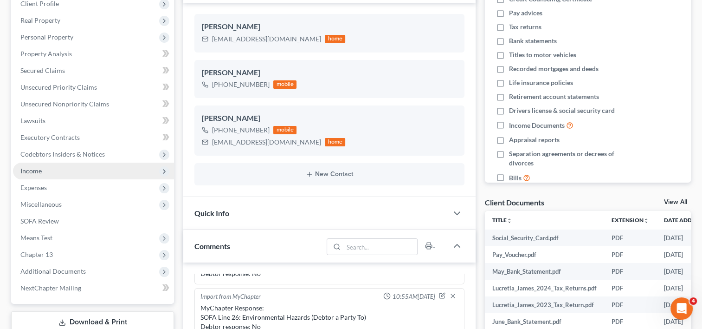
click at [45, 166] on span "Income" at bounding box center [93, 170] width 161 height 17
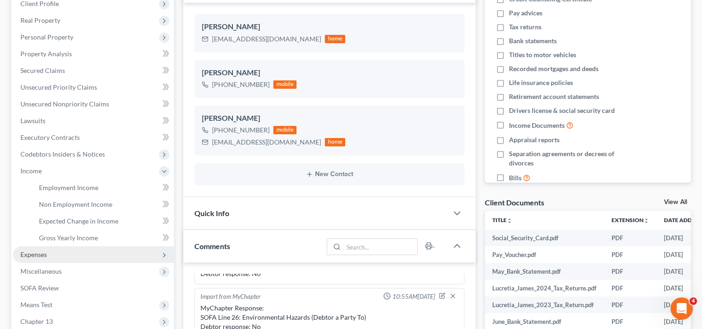
click at [44, 248] on span "Expenses" at bounding box center [93, 254] width 161 height 17
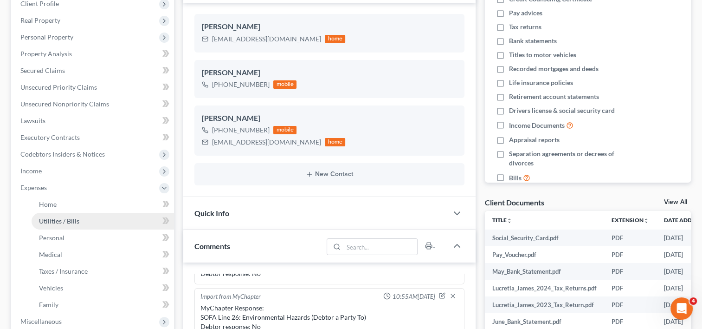
click at [78, 219] on span "Utilities / Bills" at bounding box center [59, 221] width 40 height 8
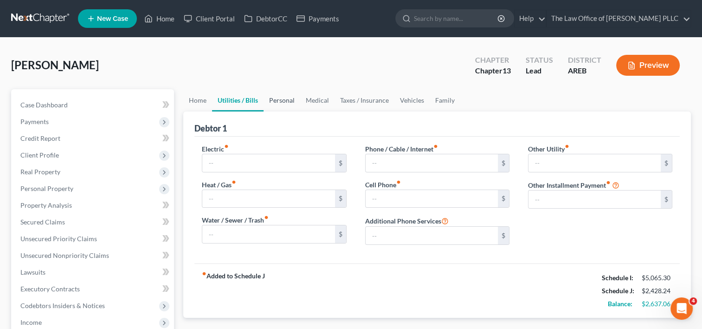
click at [284, 105] on link "Personal" at bounding box center [282, 100] width 37 height 22
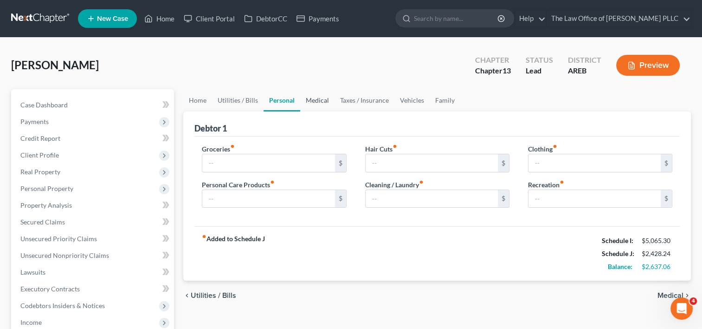
click at [323, 103] on link "Medical" at bounding box center [317, 100] width 34 height 22
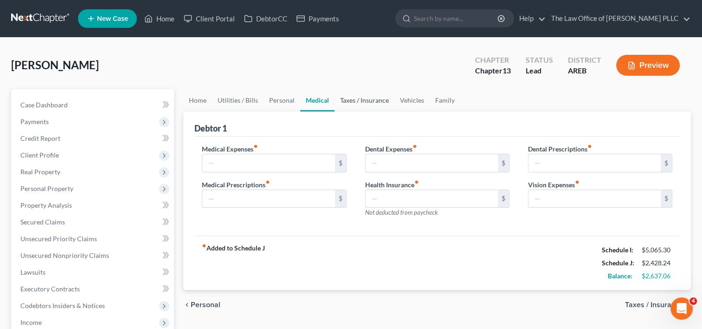
click at [359, 104] on link "Taxes / Insurance" at bounding box center [365, 100] width 60 height 22
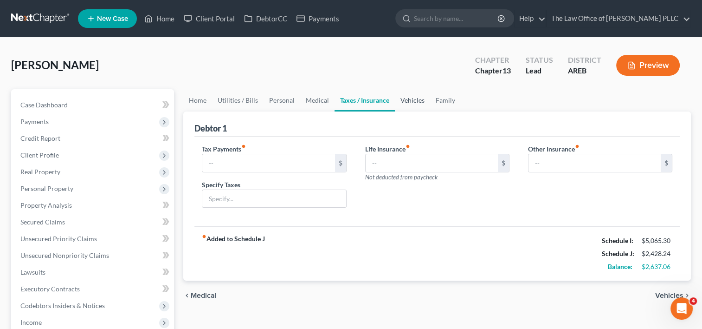
click at [407, 103] on link "Vehicles" at bounding box center [412, 100] width 35 height 22
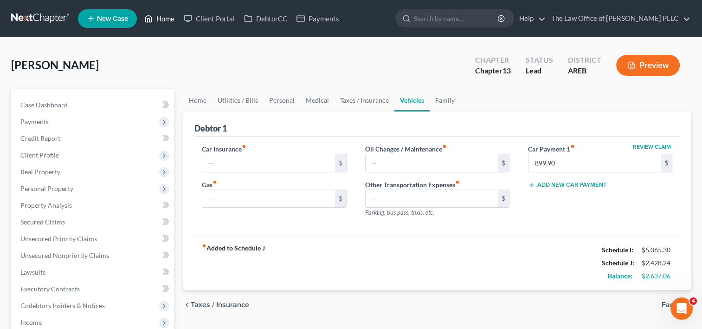
click at [165, 23] on link "Home" at bounding box center [159, 18] width 39 height 17
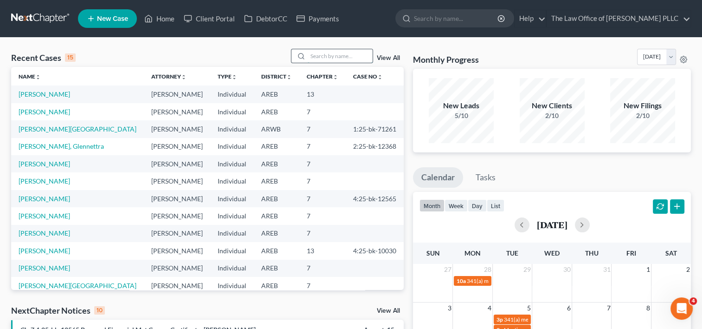
click at [328, 54] on input "search" at bounding box center [340, 55] width 65 height 13
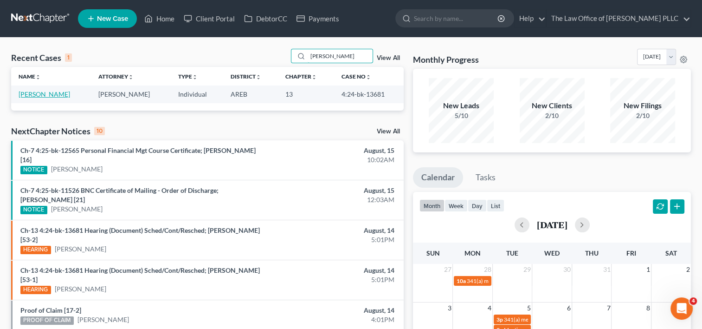
type input "[PERSON_NAME]"
click at [50, 94] on link "[PERSON_NAME]" at bounding box center [45, 94] width 52 height 8
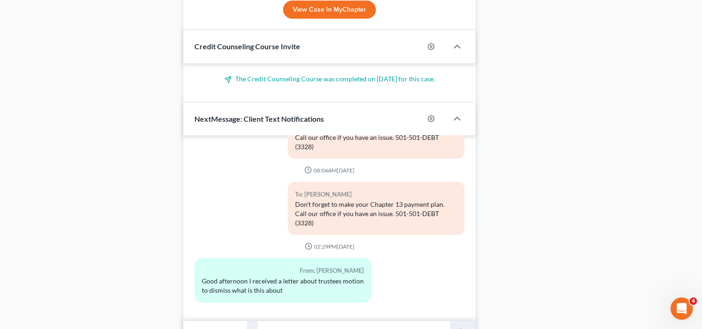
scroll to position [828, 0]
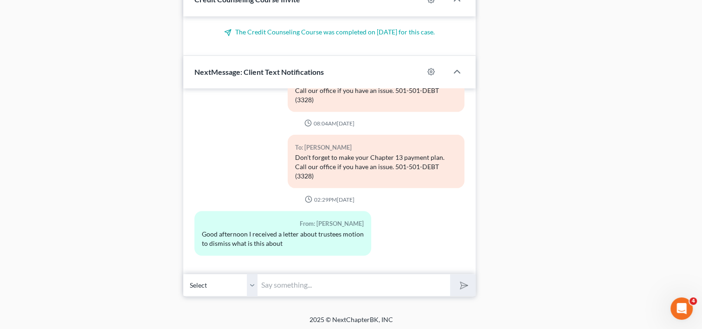
click at [297, 286] on input "text" at bounding box center [354, 284] width 193 height 23
type input "The trustee moved to dismiss your case earlier this week because we did not upd…"
click at [450, 274] on button "submit" at bounding box center [463, 285] width 26 height 22
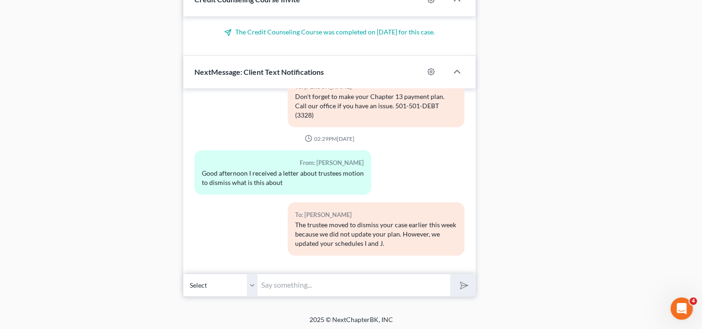
click at [346, 284] on input "text" at bounding box center [354, 284] width 193 height 23
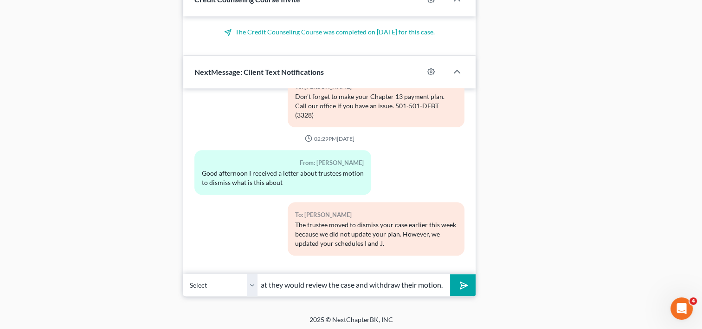
scroll to position [0, 148]
type input "Then we called the trustee. They indicated that they would review the case and …"
click at [450, 274] on button "submit" at bounding box center [463, 285] width 26 height 22
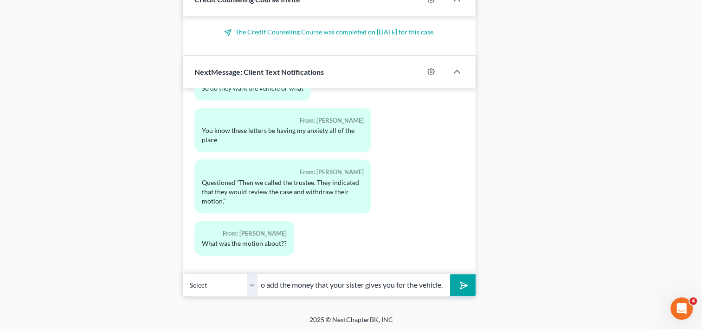
scroll to position [0, 186]
type input "The do not want the vehicle. We adjusted the schedules to add the money that yo…"
click at [450, 274] on button "submit" at bounding box center [463, 285] width 26 height 22
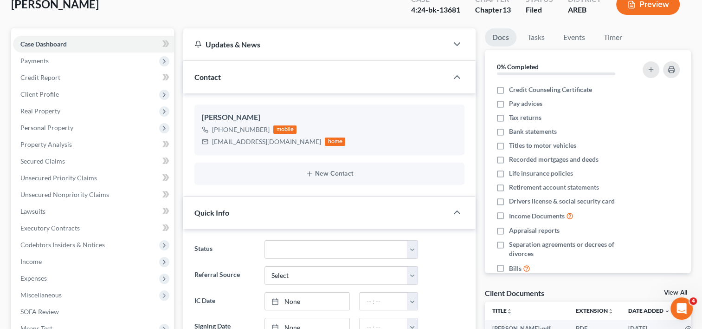
scroll to position [0, 0]
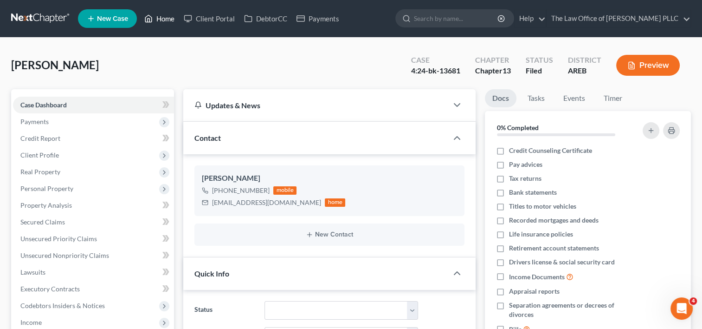
click at [162, 11] on link "Home" at bounding box center [159, 18] width 39 height 17
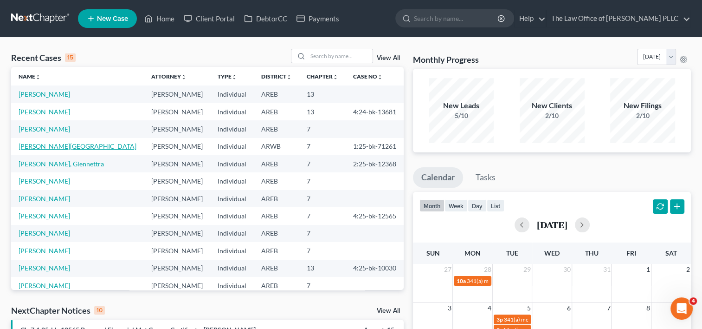
click at [46, 147] on link "[PERSON_NAME][GEOGRAPHIC_DATA]" at bounding box center [78, 146] width 118 height 8
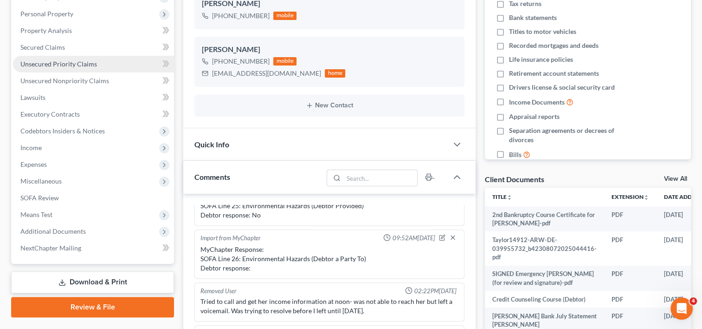
scroll to position [1855, 0]
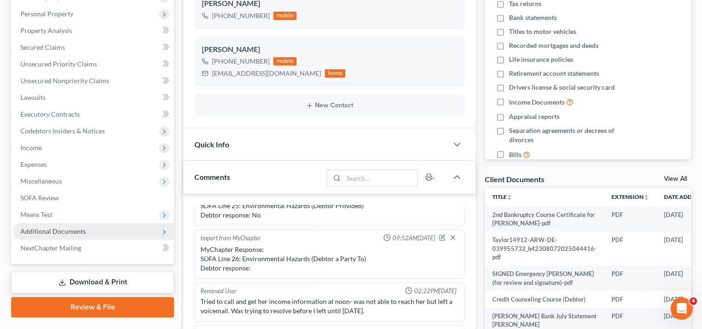
click at [62, 231] on span "Additional Documents" at bounding box center [52, 231] width 65 height 8
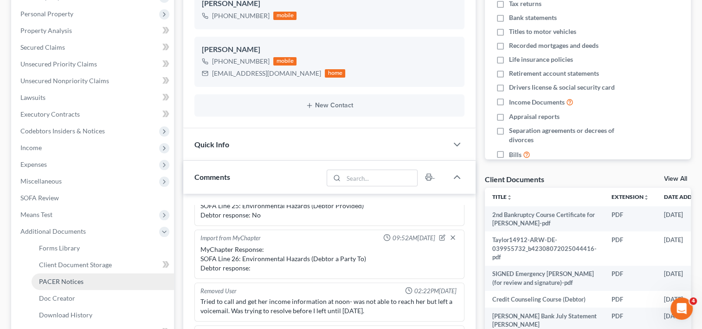
click at [55, 275] on link "PACER Notices" at bounding box center [103, 281] width 142 height 17
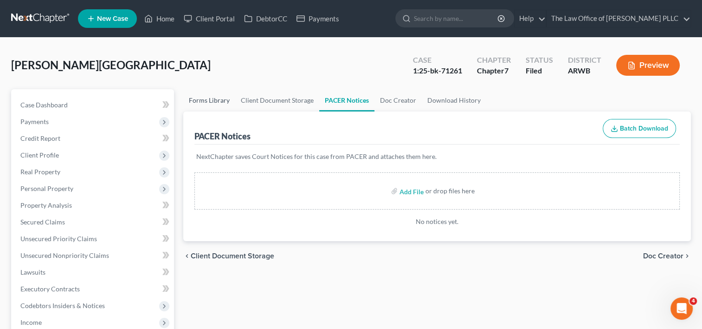
click at [217, 97] on link "Forms Library" at bounding box center [209, 100] width 52 height 22
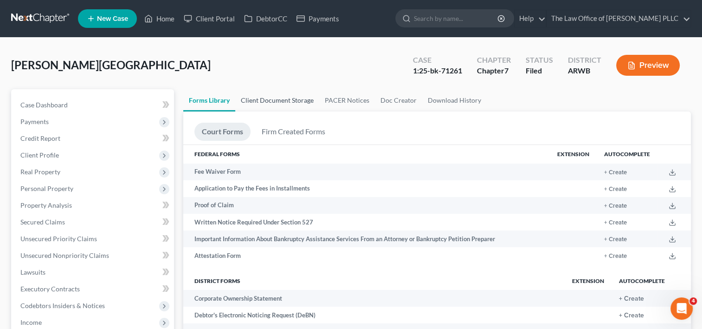
click at [270, 101] on link "Client Document Storage" at bounding box center [277, 100] width 84 height 22
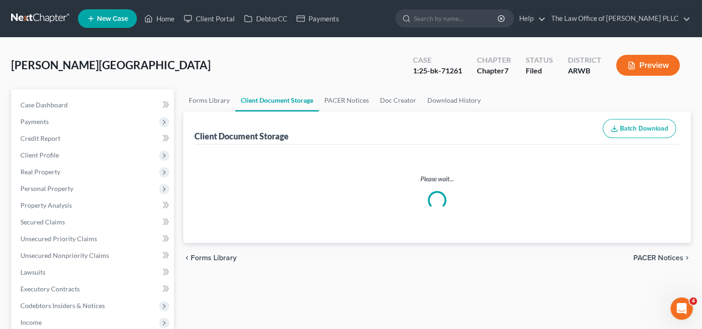
select select "0"
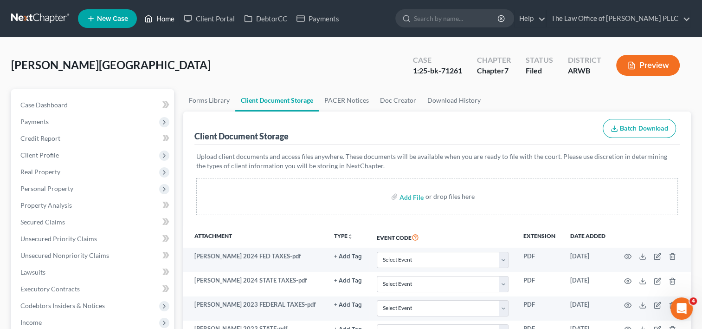
click at [166, 25] on link "Home" at bounding box center [159, 18] width 39 height 17
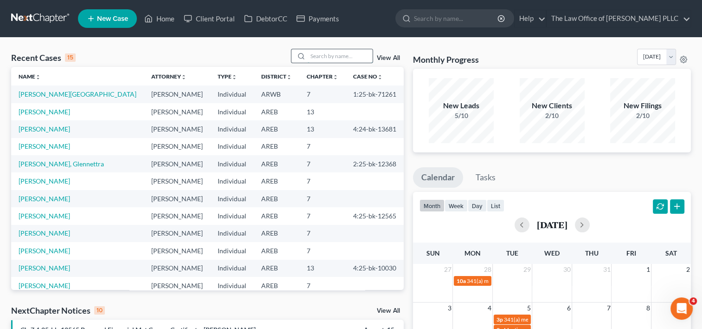
click at [322, 54] on input "search" at bounding box center [340, 55] width 65 height 13
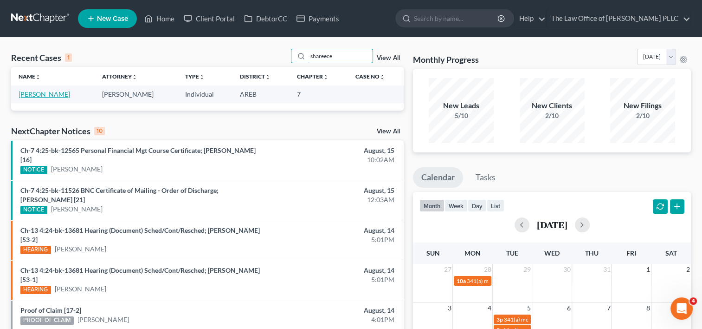
type input "shareece"
click at [55, 94] on link "[PERSON_NAME]" at bounding box center [45, 94] width 52 height 8
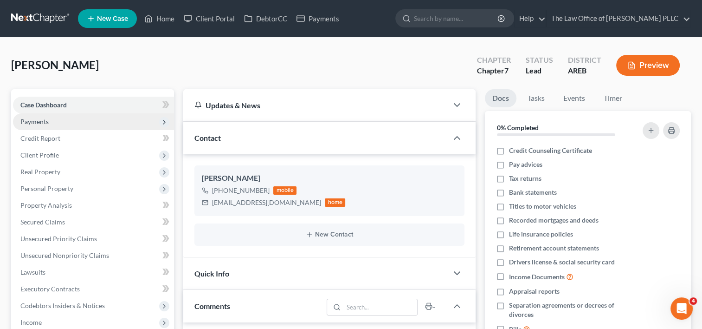
click at [103, 119] on span "Payments" at bounding box center [93, 121] width 161 height 17
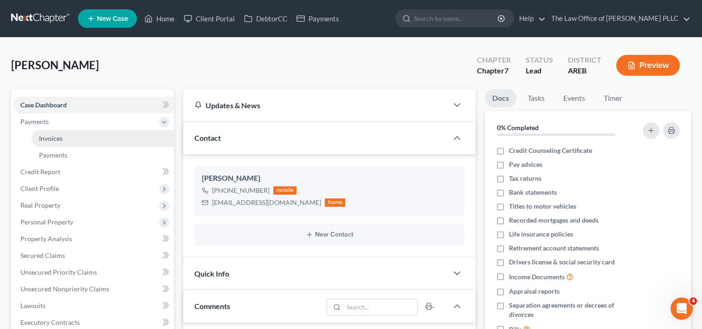
click at [104, 138] on link "Invoices" at bounding box center [103, 138] width 142 height 17
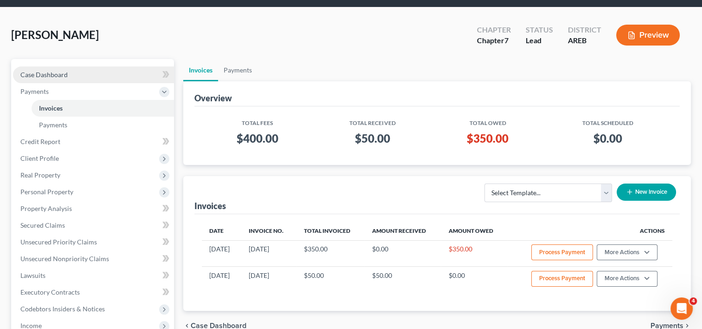
scroll to position [27, 0]
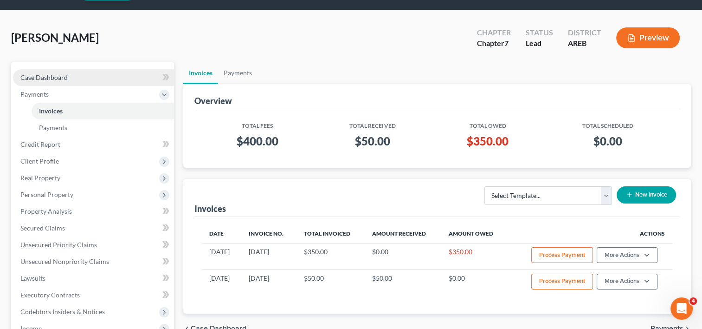
click at [78, 81] on link "Case Dashboard" at bounding box center [93, 77] width 161 height 17
